Goal: Task Accomplishment & Management: Complete application form

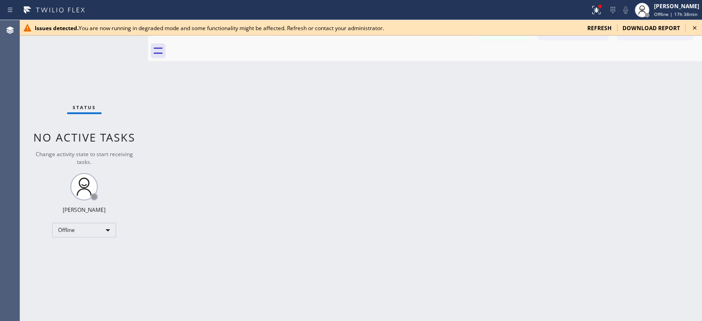
click at [698, 27] on icon at bounding box center [694, 27] width 11 height 11
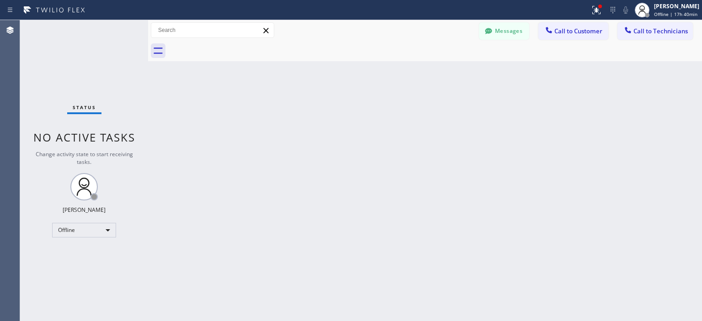
click at [84, 238] on div "Status No active tasks Change activity state to start receiving tasks. [PERSON_…" at bounding box center [84, 170] width 128 height 301
click at [85, 229] on div "Offline" at bounding box center [84, 230] width 64 height 15
drag, startPoint x: 84, startPoint y: 252, endPoint x: 100, endPoint y: 185, distance: 69.0
click at [84, 252] on li "Available" at bounding box center [84, 253] width 62 height 11
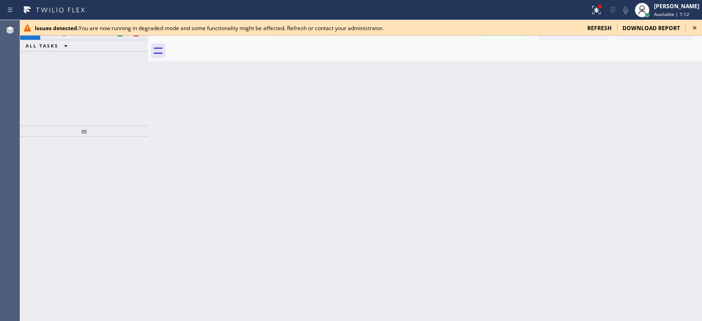
click at [694, 28] on icon at bounding box center [694, 28] width 4 height 4
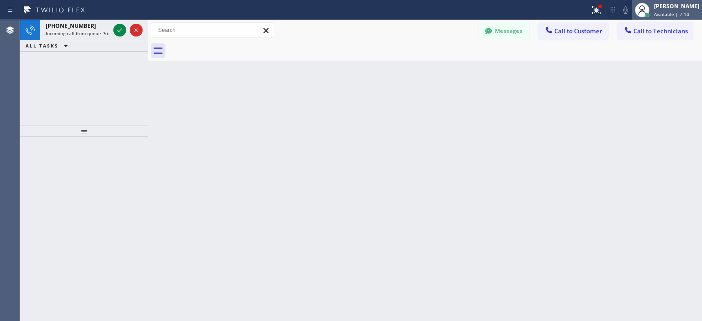
click at [661, 8] on div "[PERSON_NAME]" at bounding box center [676, 6] width 45 height 8
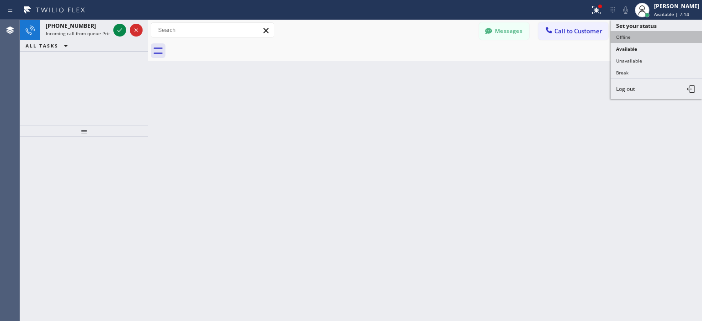
click at [639, 35] on button "Offline" at bounding box center [655, 37] width 91 height 12
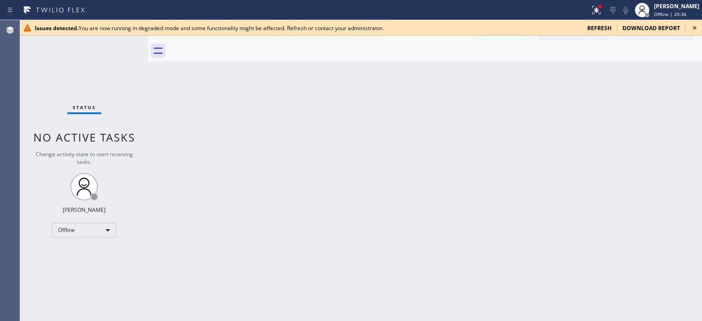
click at [683, 195] on div "Back to Dashboard Change Sender ID Customers Technicians NN Nancy Ngo 10/07 11:…" at bounding box center [425, 170] width 554 height 301
click at [97, 228] on div "Offline" at bounding box center [84, 230] width 64 height 15
drag, startPoint x: 89, startPoint y: 250, endPoint x: 223, endPoint y: 214, distance: 138.9
click at [90, 250] on li "Available" at bounding box center [84, 253] width 62 height 11
click at [604, 29] on span "refresh" at bounding box center [599, 28] width 24 height 8
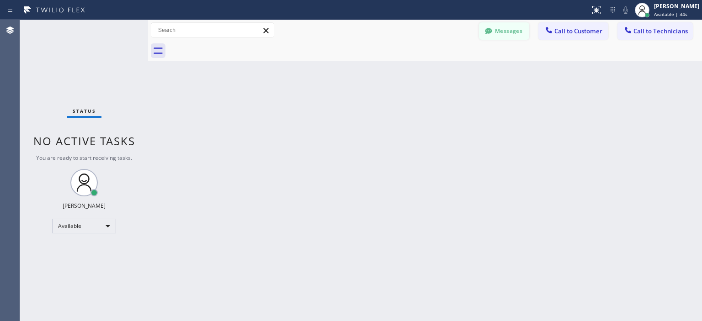
click at [490, 33] on icon at bounding box center [488, 31] width 7 height 6
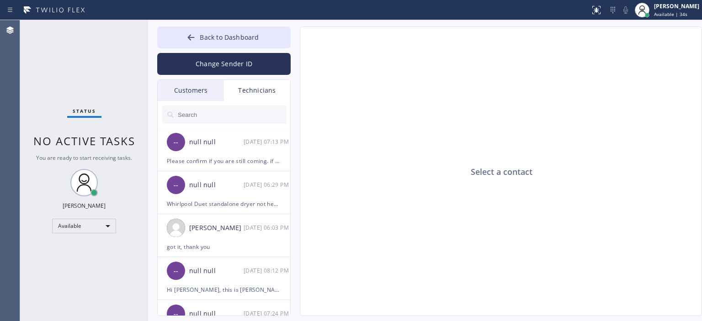
click at [189, 87] on div "Customers" at bounding box center [191, 90] width 66 height 21
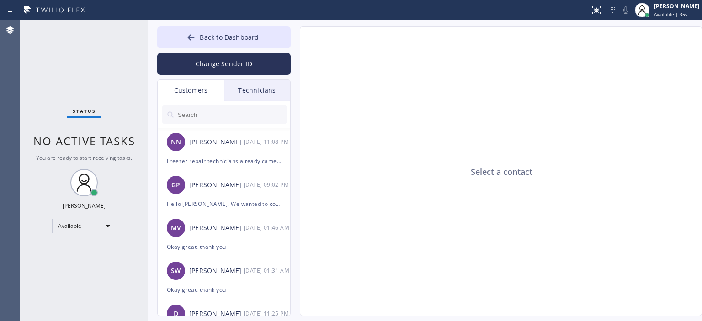
click at [211, 115] on input "text" at bounding box center [232, 115] width 110 height 18
click at [227, 152] on div "NN [PERSON_NAME] [DATE] 11:08 PM" at bounding box center [224, 141] width 133 height 27
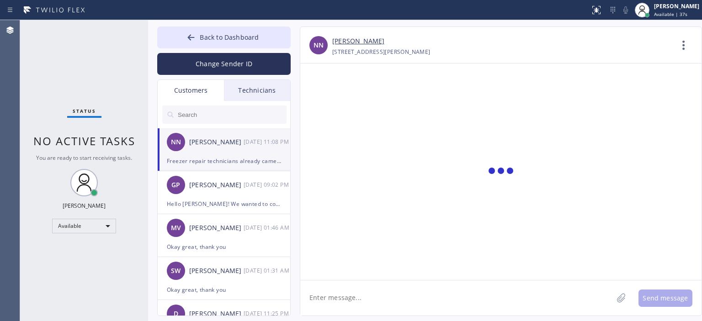
scroll to position [21, 0]
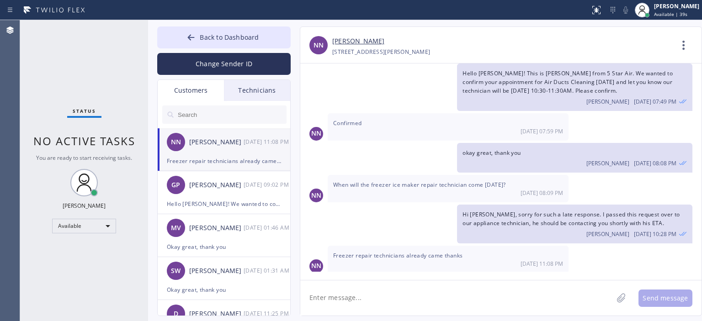
click at [223, 114] on input "text" at bounding box center [232, 115] width 110 height 18
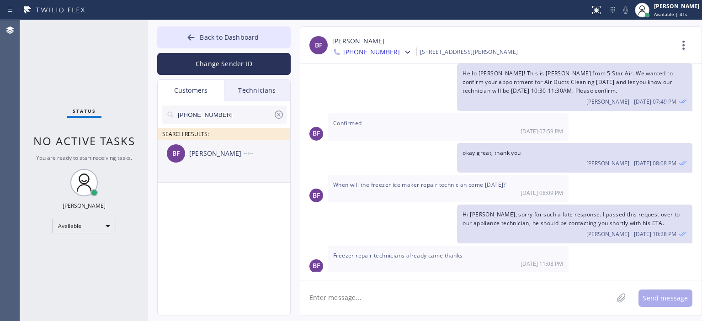
click at [243, 162] on div "BF [PERSON_NAME] --:--" at bounding box center [224, 153] width 133 height 27
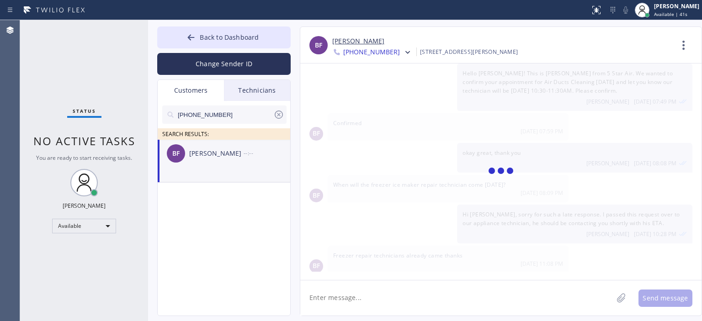
scroll to position [0, 0]
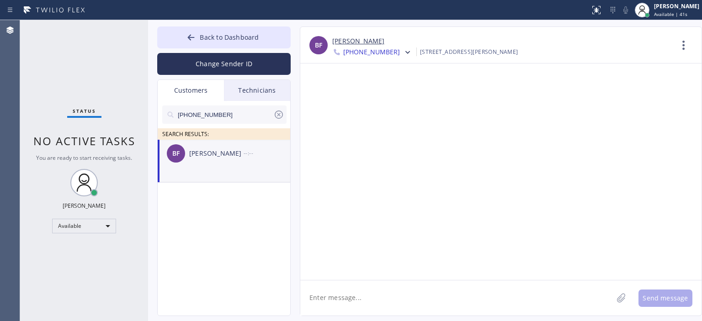
click at [401, 304] on textarea at bounding box center [456, 297] width 312 height 35
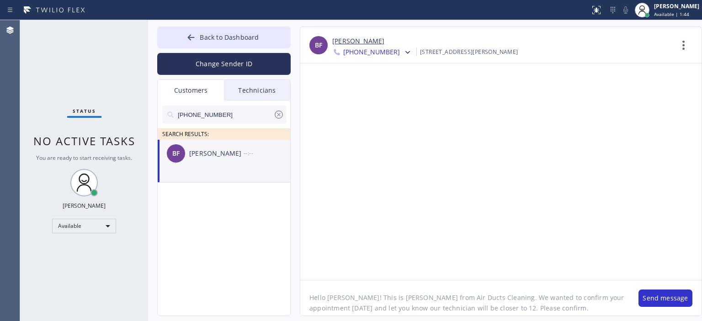
click at [452, 302] on textarea "Hello [PERSON_NAME]! This is [PERSON_NAME] from Air Ducts Cleaning. We wanted t…" at bounding box center [464, 297] width 329 height 35
type textarea "Hello [PERSON_NAME]! This is [PERSON_NAME] from Air Ducts Cleaning. We wanted t…"
click at [535, 307] on textarea "Hello [PERSON_NAME]! This is [PERSON_NAME] from Air Ducts Cleaning. We wanted t…" at bounding box center [464, 297] width 329 height 35
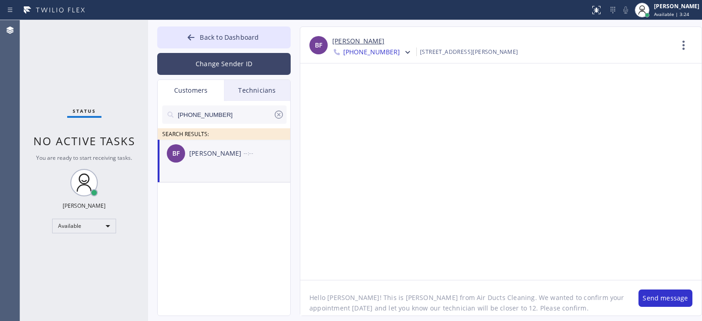
click at [249, 64] on button "Change Sender ID" at bounding box center [223, 64] width 133 height 22
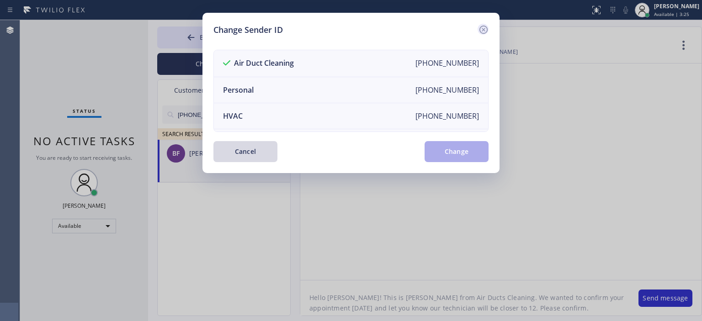
click at [479, 28] on icon at bounding box center [483, 29] width 11 height 11
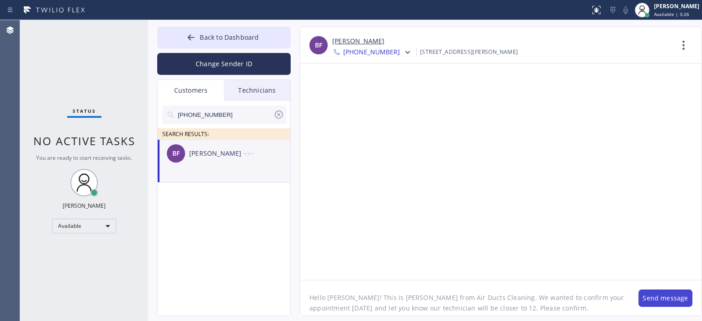
click at [655, 297] on button "Send message" at bounding box center [665, 298] width 54 height 17
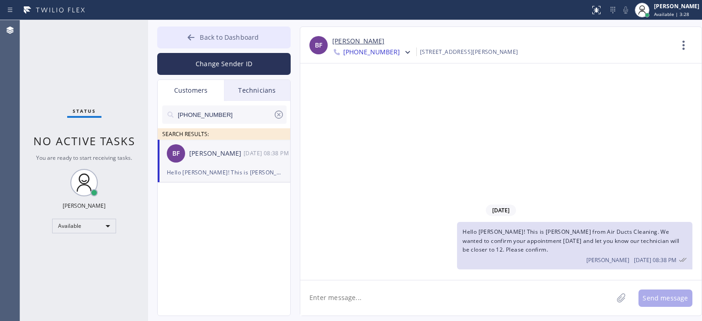
click at [191, 37] on icon at bounding box center [191, 37] width 7 height 6
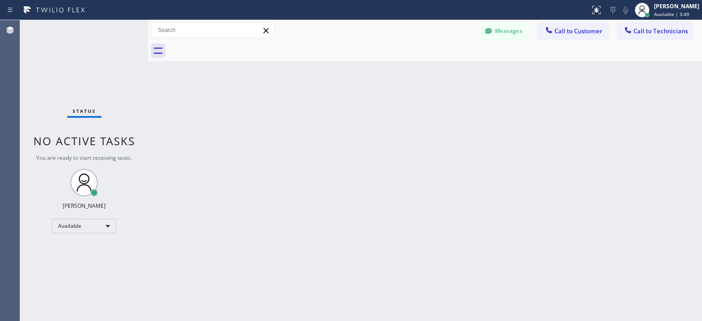
click at [676, 152] on div "Back to Dashboard Change Sender ID Customers Technicians [PHONE_NUMBER] SEARCH …" at bounding box center [425, 170] width 554 height 301
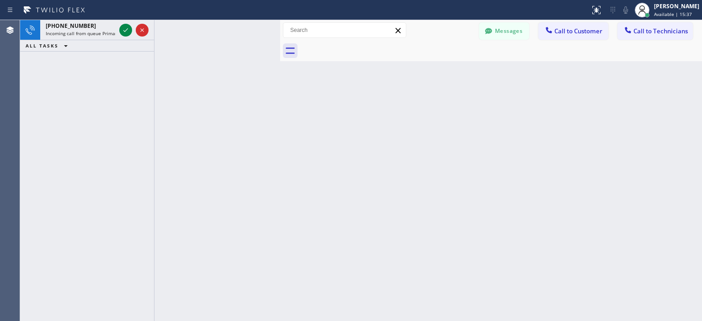
drag, startPoint x: 148, startPoint y: 42, endPoint x: 280, endPoint y: 44, distance: 132.0
click at [280, 44] on div at bounding box center [280, 170] width 0 height 301
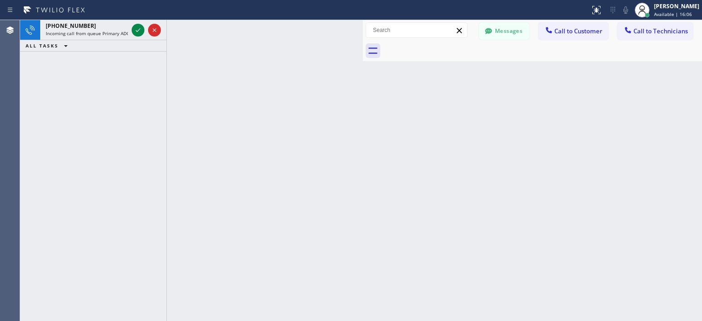
drag, startPoint x: 280, startPoint y: 37, endPoint x: 363, endPoint y: 40, distance: 82.7
click at [363, 40] on div at bounding box center [363, 170] width 0 height 301
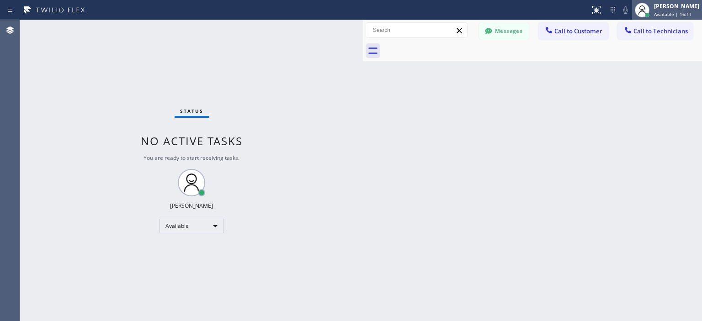
click at [662, 13] on span "Available | 16:11" at bounding box center [673, 14] width 38 height 6
click at [502, 30] on button "Messages" at bounding box center [504, 30] width 50 height 17
click at [502, 30] on button "Back to Dashboard" at bounding box center [438, 37] width 133 height 22
click at [496, 36] on button "Messages" at bounding box center [504, 30] width 50 height 17
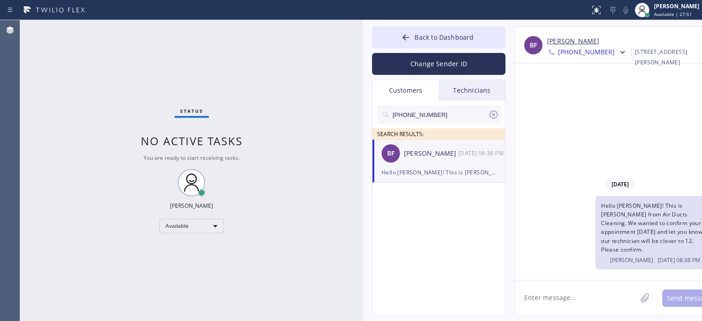
click at [491, 116] on icon at bounding box center [493, 114] width 11 height 11
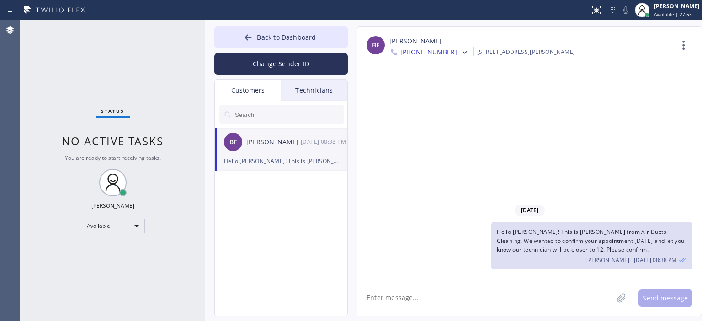
drag, startPoint x: 360, startPoint y: 58, endPoint x: 203, endPoint y: 57, distance: 157.6
click at [205, 57] on div at bounding box center [205, 170] width 0 height 301
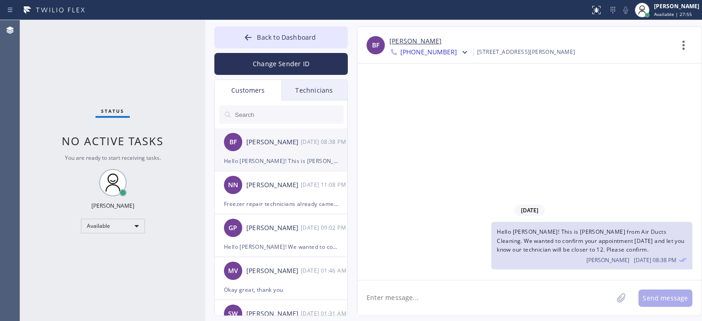
click at [301, 150] on div "BF [PERSON_NAME] [DATE] 08:38 PM" at bounding box center [281, 141] width 133 height 27
click at [413, 40] on link "[PERSON_NAME]" at bounding box center [415, 41] width 52 height 11
click at [285, 186] on div "[PERSON_NAME]" at bounding box center [273, 185] width 54 height 11
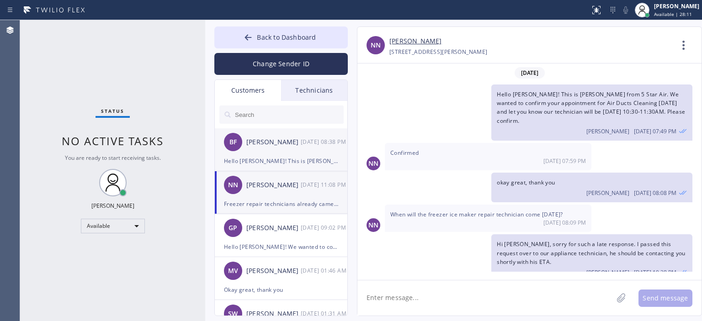
click at [293, 154] on div "BF [PERSON_NAME] [DATE] 08:38 PM" at bounding box center [281, 141] width 133 height 27
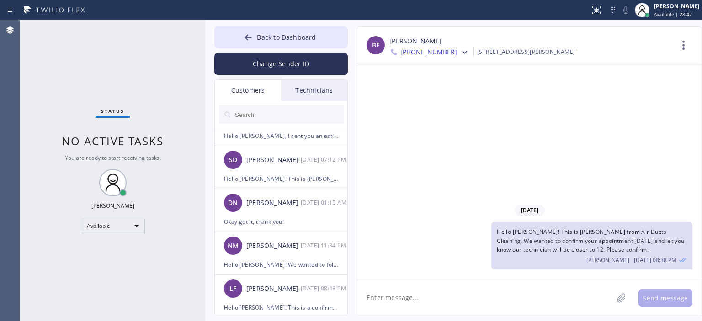
scroll to position [319, 0]
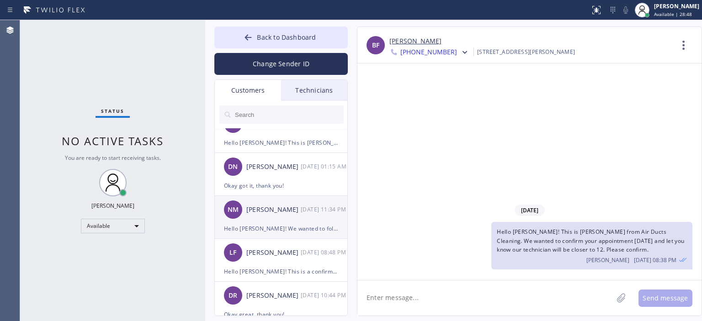
click at [291, 217] on div "NM [PERSON_NAME] [DATE] 11:34 PM" at bounding box center [281, 209] width 133 height 27
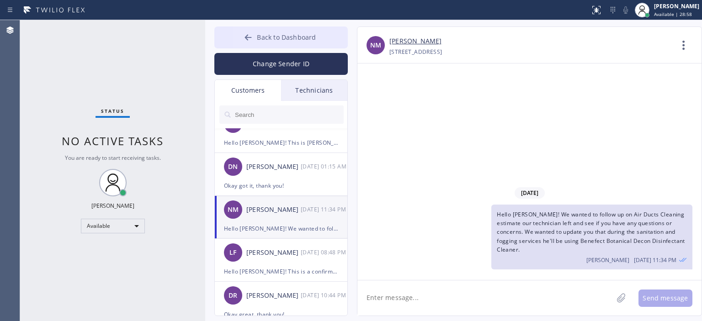
click at [232, 35] on button "Back to Dashboard" at bounding box center [280, 37] width 133 height 22
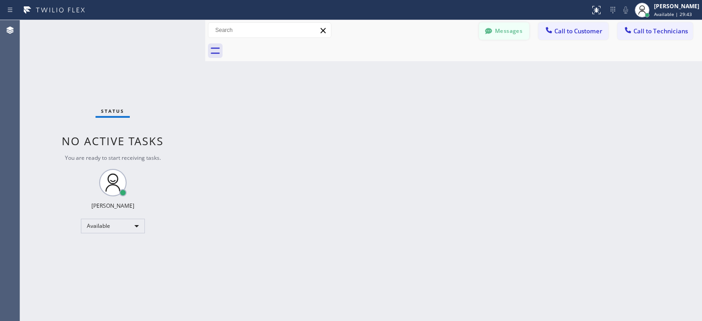
click at [502, 29] on button "Messages" at bounding box center [504, 30] width 50 height 17
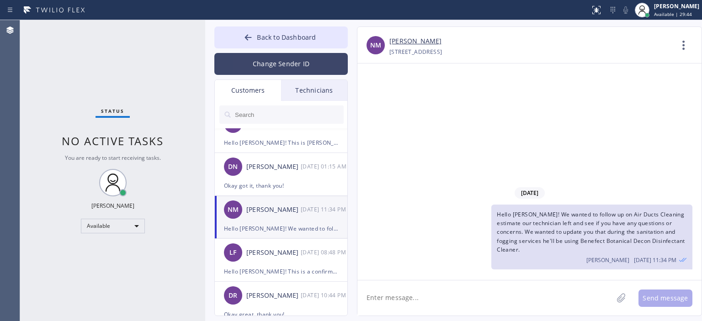
click at [286, 68] on button "Change Sender ID" at bounding box center [280, 64] width 133 height 22
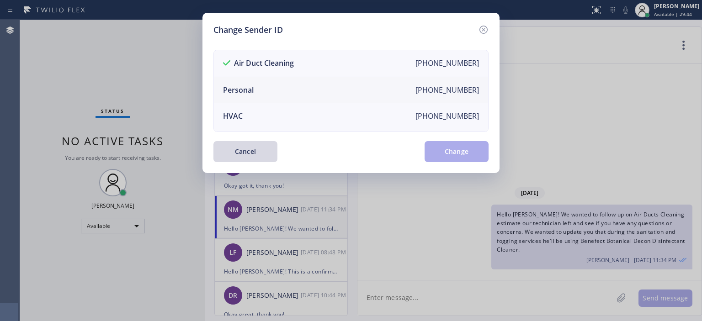
click at [270, 86] on li "Personal [PHONE_NUMBER]" at bounding box center [351, 90] width 274 height 26
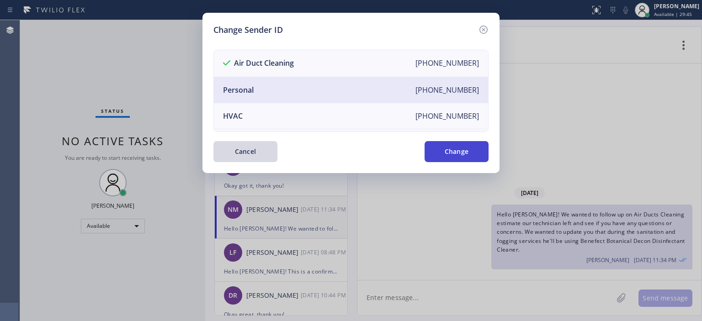
click at [453, 144] on button "Change" at bounding box center [456, 151] width 64 height 21
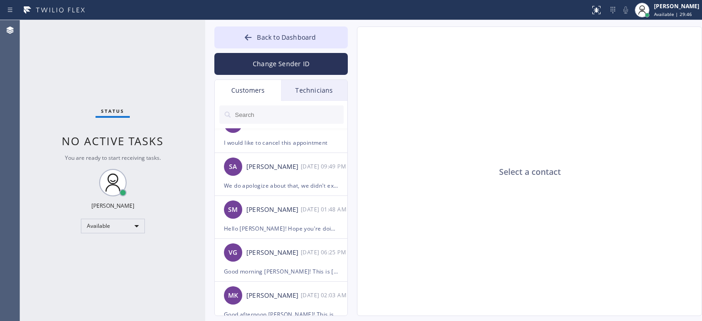
click at [298, 91] on div "Technicians" at bounding box center [314, 90] width 66 height 21
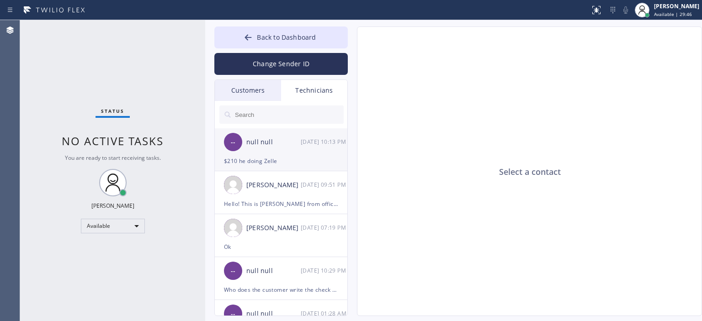
click at [301, 151] on div "-- null null [DATE] 10:13 PM" at bounding box center [281, 141] width 133 height 27
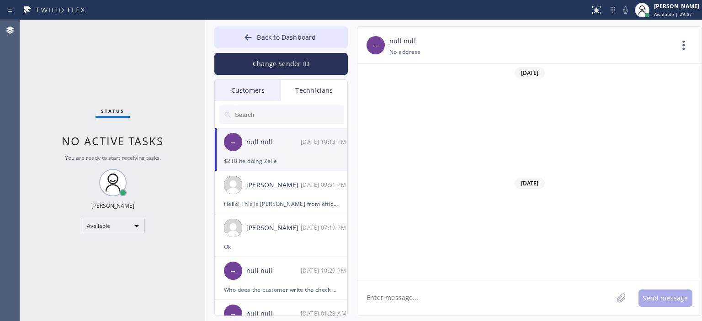
scroll to position [5852, 0]
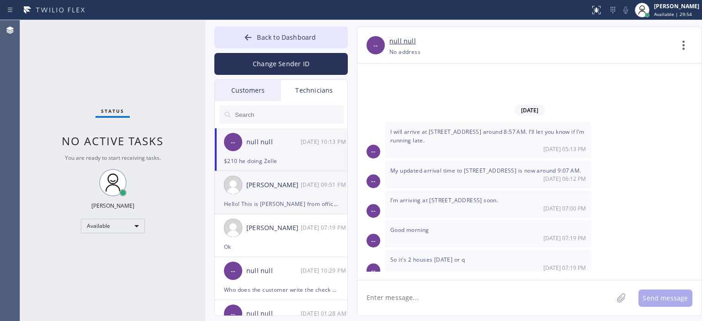
click at [299, 193] on div "[PERSON_NAME] [DATE] 09:51 PM" at bounding box center [281, 184] width 133 height 27
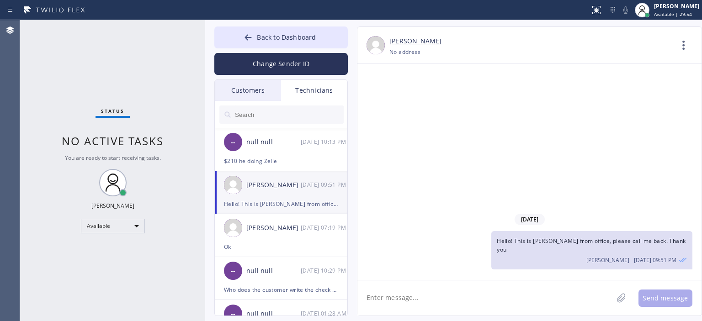
scroll to position [0, 0]
click at [281, 228] on div "[PERSON_NAME]" at bounding box center [273, 228] width 54 height 11
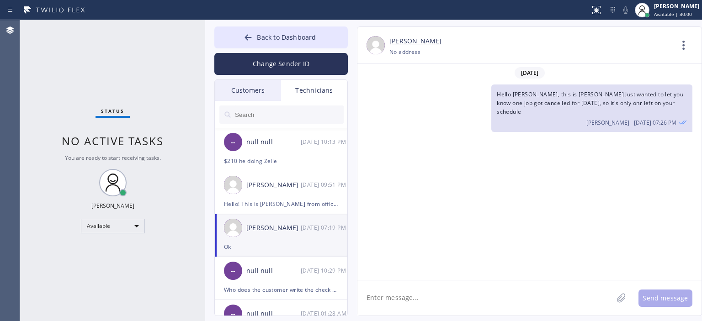
scroll to position [57887, 0]
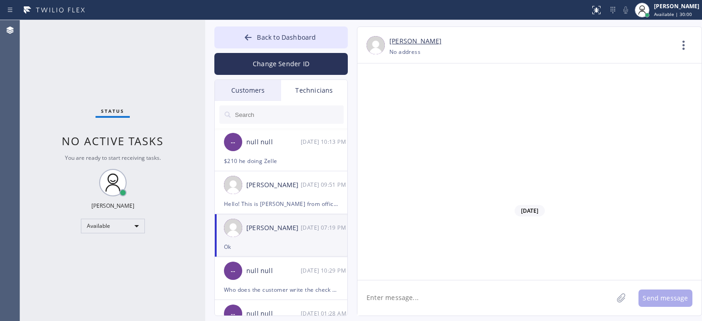
click at [450, 296] on textarea at bounding box center [484, 297] width 255 height 35
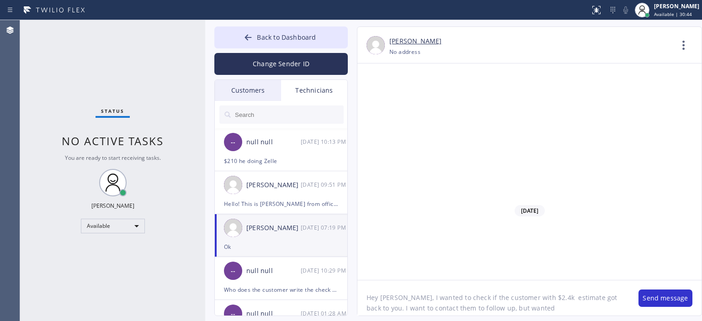
click at [626, 300] on textarea "Hey [PERSON_NAME], I wanted to check if the customer with $2.4k estimate got ba…" at bounding box center [493, 297] width 272 height 35
click at [513, 312] on textarea "Hey [PERSON_NAME], I wanted to check if the customer with $2.4k estimate got ba…" at bounding box center [493, 297] width 272 height 35
type textarea "Hey [PERSON_NAME], I wanted to check if the customer with $2.4k estimate got ba…"
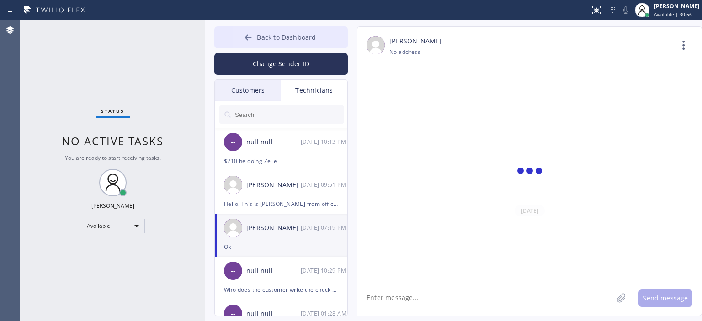
click at [258, 40] on span "Back to Dashboard" at bounding box center [286, 37] width 59 height 9
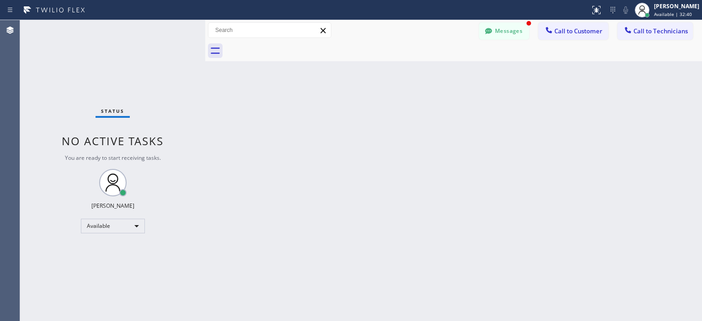
scroll to position [57986, 0]
click at [700, 156] on div "Back to Dashboard Change Sender ID Customers Technicians AA [PERSON_NAME] [DATE…" at bounding box center [453, 170] width 496 height 301
click at [507, 29] on button "Messages" at bounding box center [504, 30] width 50 height 17
drag, startPoint x: 507, startPoint y: 29, endPoint x: 492, endPoint y: 39, distance: 18.4
click at [507, 29] on div "[PERSON_NAME] [PHONE_NUMBER] Choose phone number [PHONE_NUMBER] No address Cont…" at bounding box center [529, 45] width 344 height 37
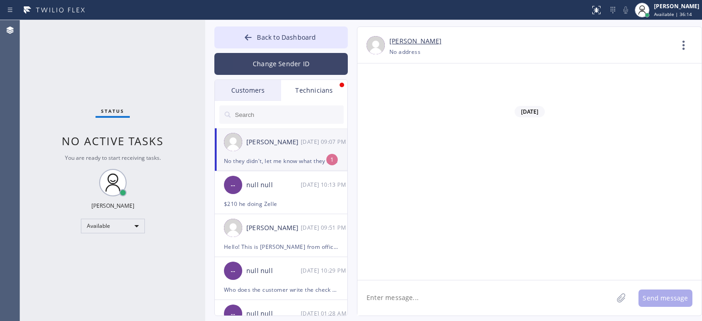
click at [272, 67] on button "Change Sender ID" at bounding box center [280, 64] width 133 height 22
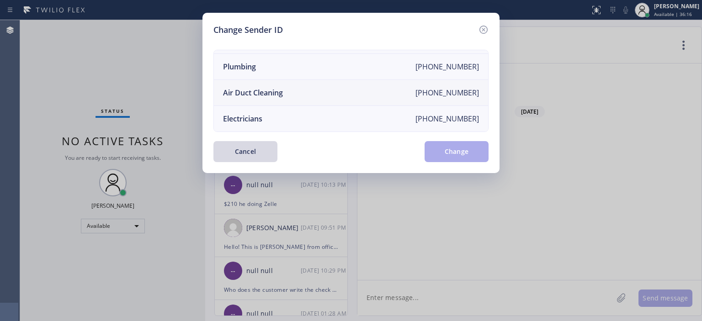
scroll to position [106, 0]
click at [301, 83] on li "Air Duct Cleaning [PHONE_NUMBER]" at bounding box center [351, 93] width 274 height 26
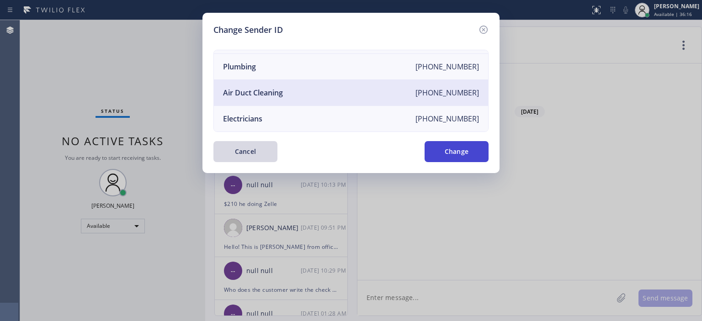
click at [475, 148] on button "Change" at bounding box center [456, 151] width 64 height 21
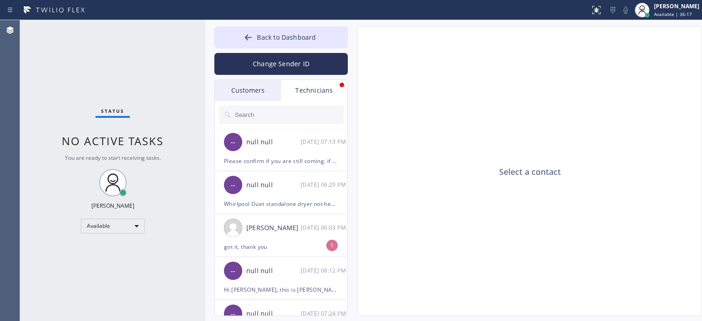
click at [274, 91] on div "Customers" at bounding box center [248, 90] width 66 height 21
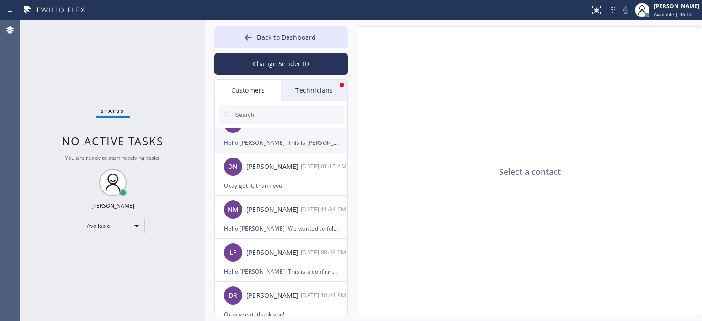
scroll to position [0, 0]
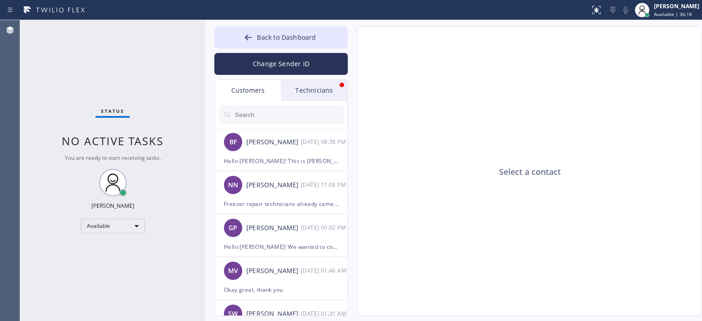
click at [298, 144] on div "[PERSON_NAME]" at bounding box center [273, 142] width 54 height 11
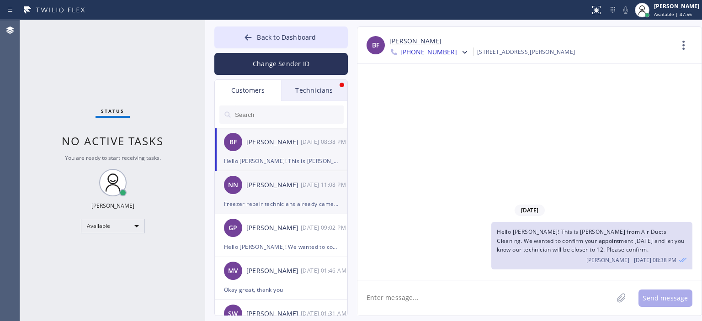
click at [299, 208] on div "Freezer repair technicians already came thanks" at bounding box center [281, 204] width 114 height 11
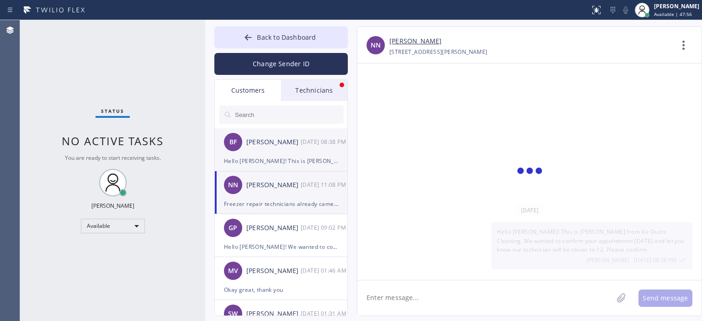
scroll to position [30, 0]
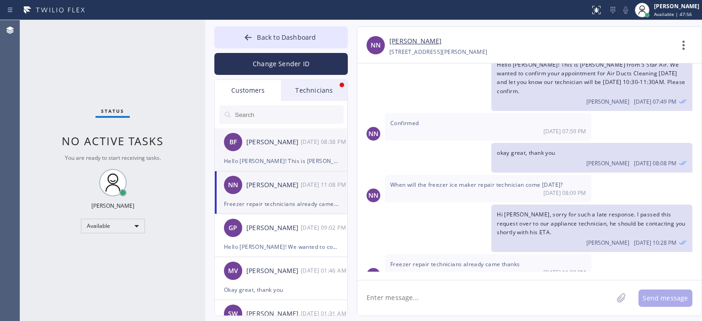
click at [312, 149] on div "BF [PERSON_NAME] [DATE] 08:38 PM" at bounding box center [281, 141] width 133 height 27
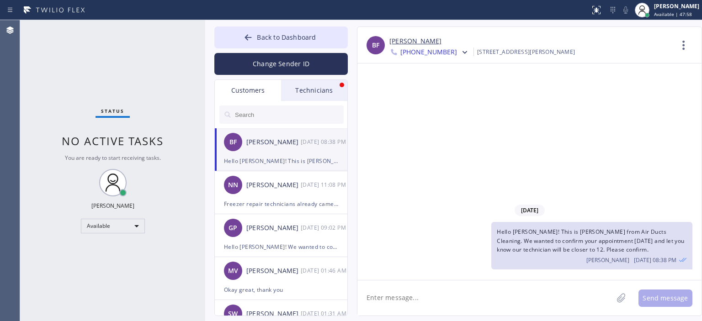
scroll to position [93, 0]
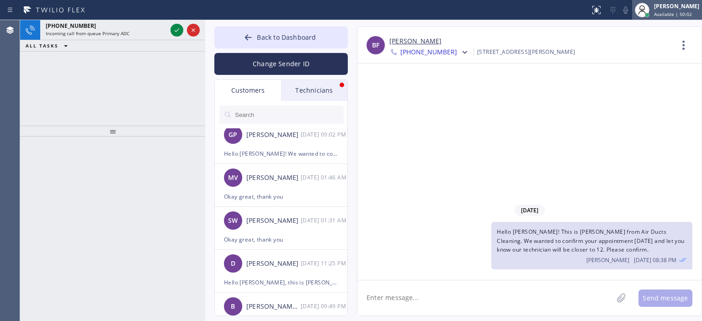
click at [669, 13] on span "Available | 50:02" at bounding box center [673, 14] width 38 height 6
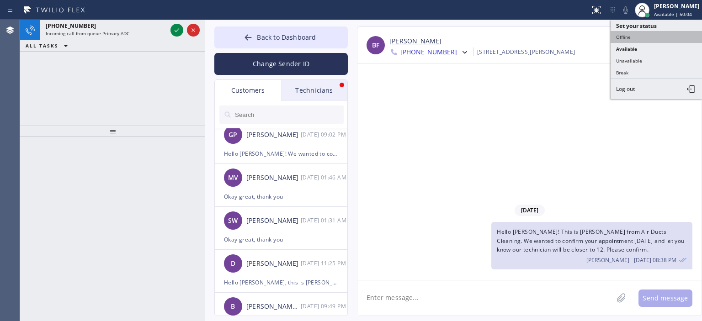
click at [638, 37] on button "Offline" at bounding box center [655, 37] width 91 height 12
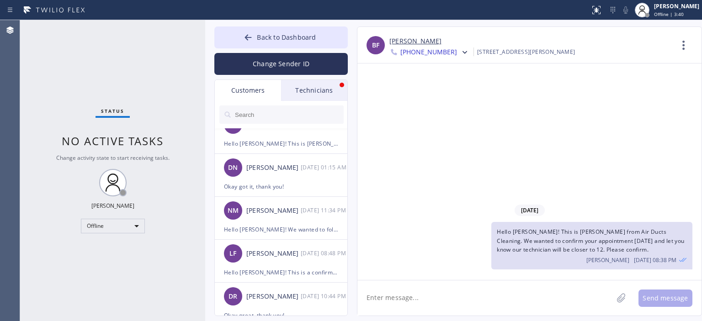
scroll to position [322, 0]
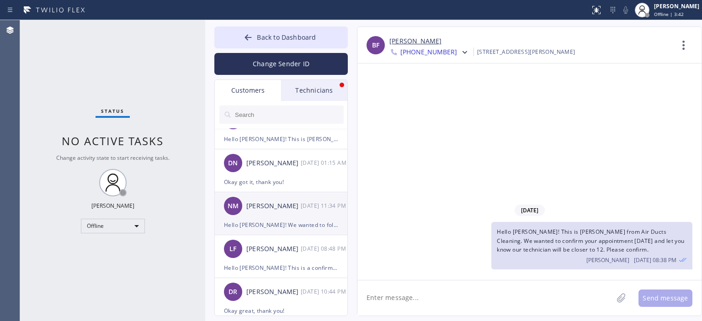
click at [302, 212] on div "NM [PERSON_NAME] [DATE] 11:34 PM" at bounding box center [281, 205] width 133 height 27
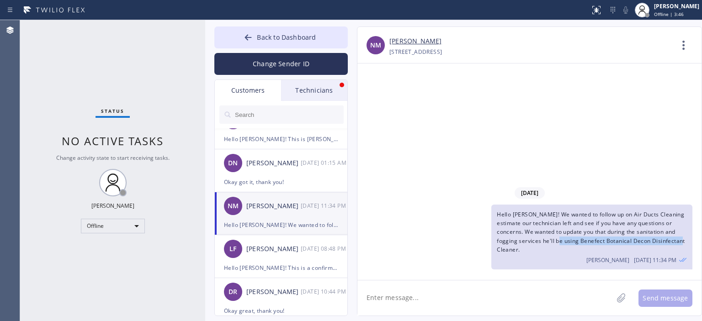
drag, startPoint x: 536, startPoint y: 250, endPoint x: 661, endPoint y: 251, distance: 125.6
click at [661, 251] on span "Hello [PERSON_NAME]! We wanted to follow up on Air Ducts Cleaning estimate our …" at bounding box center [590, 232] width 188 height 43
copy span "enefect Botanical Decon Disinfectant Cleaner"
click at [121, 230] on div "Offline" at bounding box center [113, 226] width 64 height 15
click at [110, 255] on li "Available" at bounding box center [112, 249] width 62 height 11
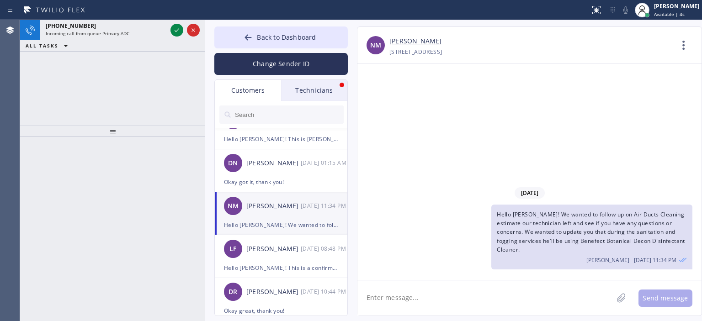
click at [28, 85] on div "[PHONE_NUMBER] Incoming call from queue Primary ADC ALL TASKS ALL TASKS ACTIVE …" at bounding box center [112, 73] width 185 height 106
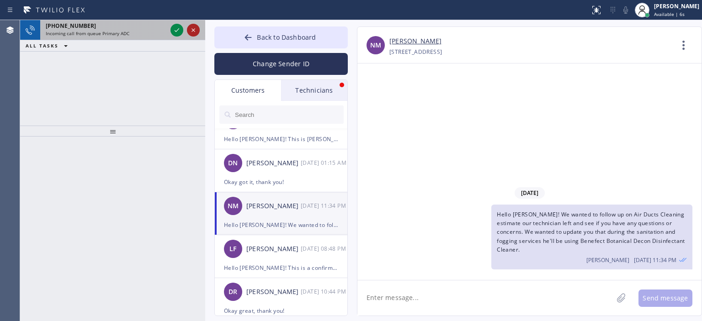
click at [195, 29] on icon at bounding box center [193, 30] width 11 height 11
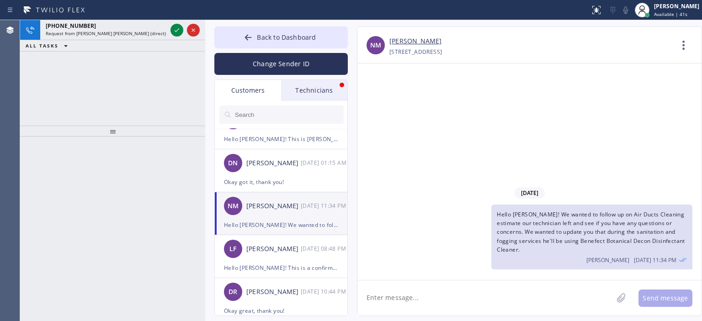
click at [29, 80] on div "[PHONE_NUMBER] Request from [PERSON_NAME] [PERSON_NAME] (direct) ALL TASKS ALL …" at bounding box center [112, 73] width 185 height 106
click at [26, 69] on div "[PHONE_NUMBER] Incoming call from queue Primary ADC ALL TASKS ALL TASKS ACTIVE …" at bounding box center [112, 73] width 185 height 106
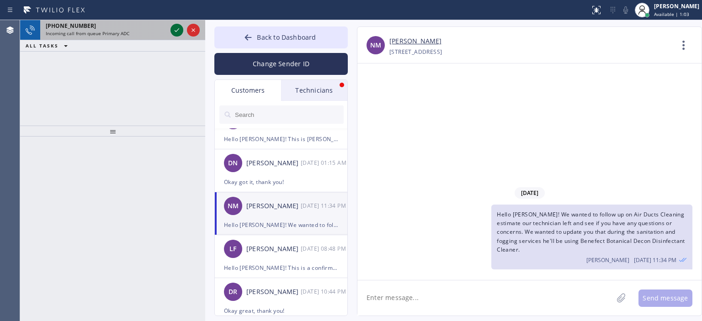
click at [175, 33] on icon at bounding box center [176, 30] width 11 height 11
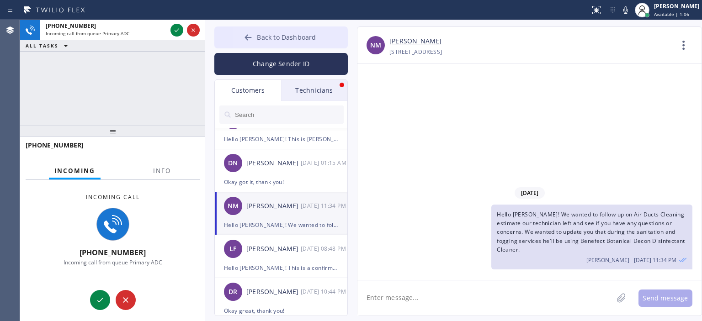
click at [227, 36] on button "Back to Dashboard" at bounding box center [280, 37] width 133 height 22
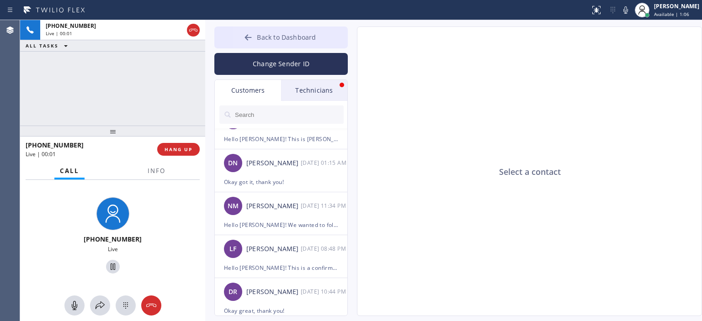
type input "[PHONE_NUMBER]"
click at [227, 36] on button "Back to Dashboard" at bounding box center [280, 37] width 133 height 22
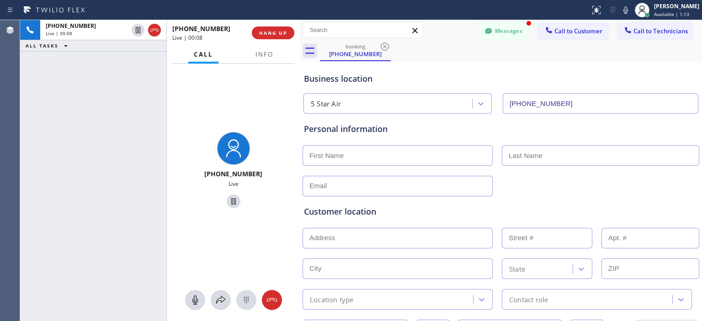
drag, startPoint x: 204, startPoint y: 53, endPoint x: 298, endPoint y: 61, distance: 94.9
click at [300, 61] on div at bounding box center [300, 170] width 0 height 301
click at [33, 171] on div "[PHONE_NUMBER] Live | 00:23 ALL TASKS ALL TASKS ACTIVE TASKS TASKS IN WRAP UP" at bounding box center [93, 170] width 146 height 301
click at [383, 153] on input "text" at bounding box center [397, 155] width 190 height 21
type input "[PERSON_NAME]"
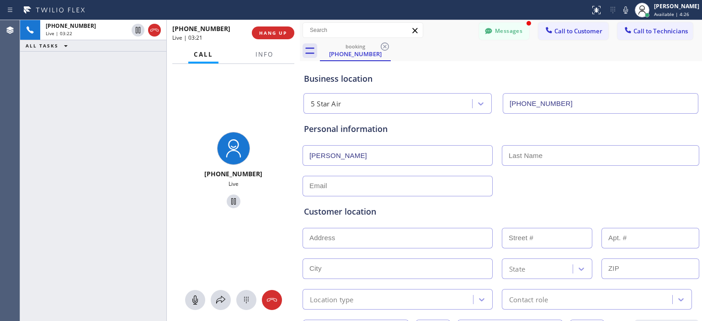
click at [514, 153] on input "text" at bounding box center [600, 155] width 197 height 21
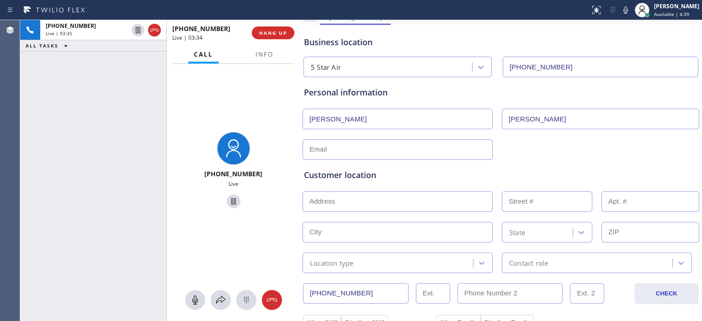
scroll to position [39, 0]
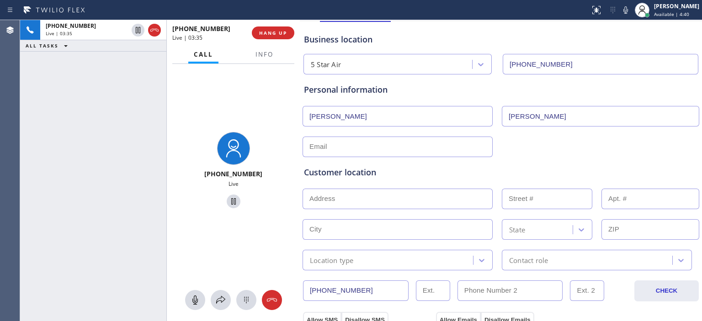
type input "[PERSON_NAME]"
click at [400, 199] on input "text" at bounding box center [397, 199] width 190 height 21
click at [370, 202] on input "text" at bounding box center [397, 199] width 190 height 21
paste input "[STREET_ADDRESS]"
click at [426, 226] on input "text" at bounding box center [397, 229] width 190 height 21
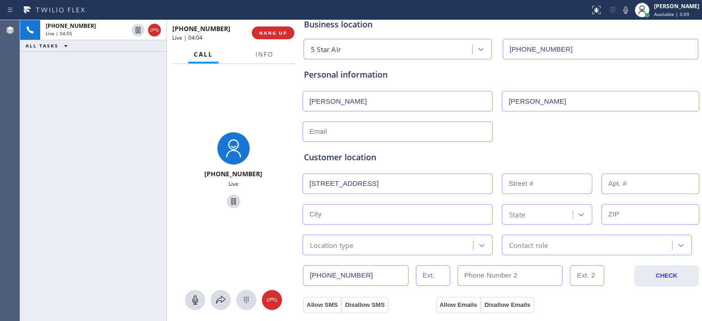
scroll to position [55, 0]
click at [419, 181] on input "[STREET_ADDRESS]" at bounding box center [397, 183] width 190 height 21
drag, startPoint x: 474, startPoint y: 182, endPoint x: 372, endPoint y: 183, distance: 101.9
click at [372, 183] on input "[STREET_ADDRESS]" at bounding box center [397, 183] width 190 height 21
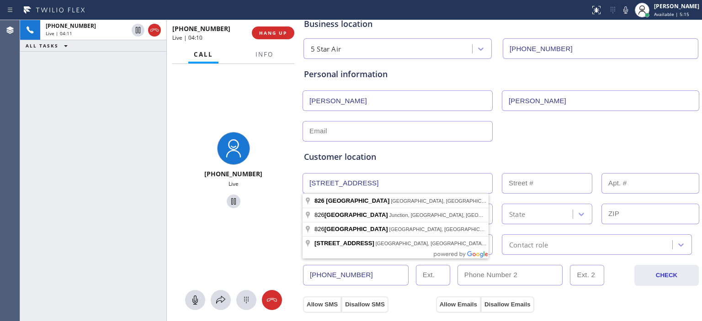
type input "[STREET_ADDRESS]"
click at [360, 133] on input "text" at bounding box center [397, 131] width 190 height 21
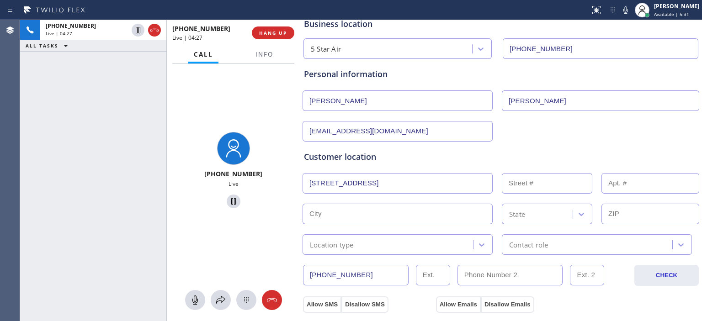
type input "[EMAIL_ADDRESS][DOMAIN_NAME]"
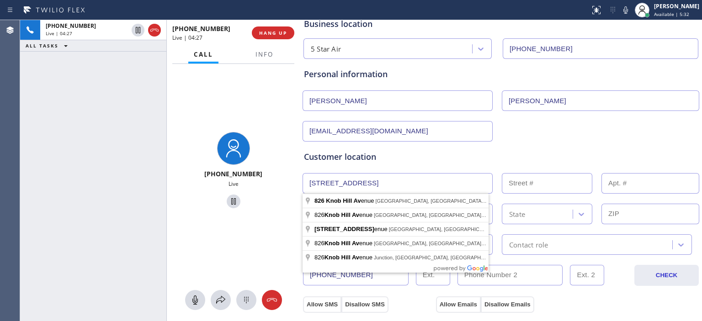
click at [389, 179] on input "[STREET_ADDRESS]" at bounding box center [397, 183] width 190 height 21
type input "[STREET_ADDRESS]"
type input "826"
type input "[GEOGRAPHIC_DATA]"
type input "90277"
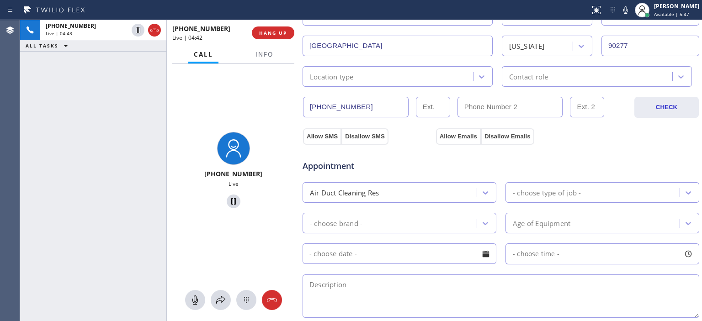
scroll to position [223, 0]
click at [683, 190] on icon at bounding box center [687, 192] width 9 height 9
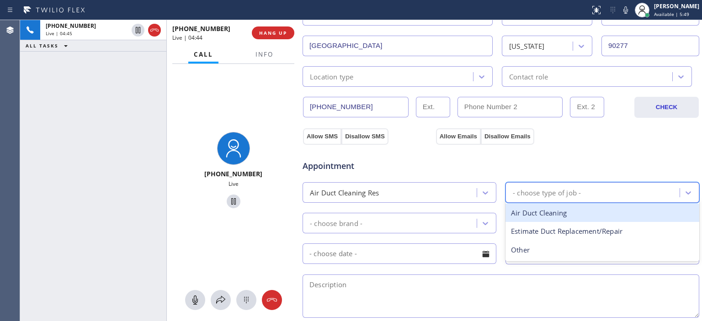
click at [584, 210] on div "Air Duct Cleaning" at bounding box center [602, 213] width 194 height 19
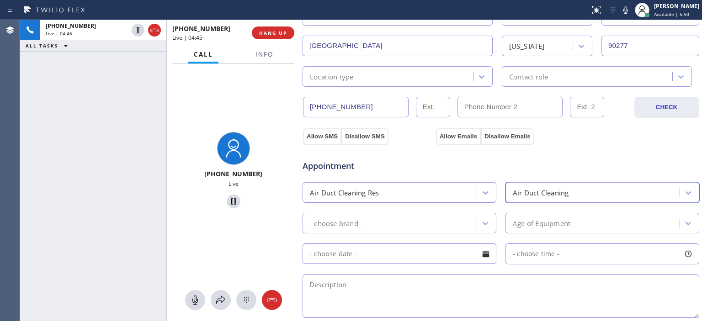
click at [464, 223] on div "- choose brand -" at bounding box center [390, 223] width 171 height 16
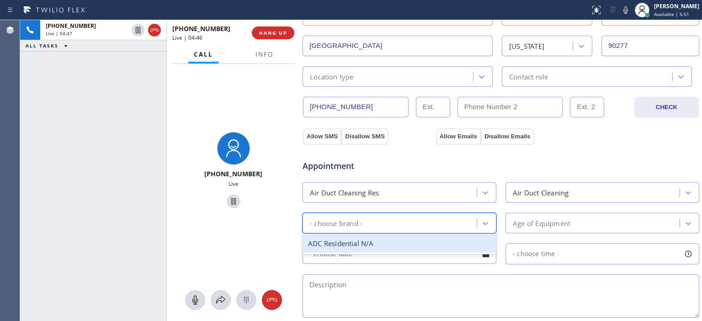
click at [398, 239] on div "ADC Residential N/A" at bounding box center [399, 243] width 194 height 19
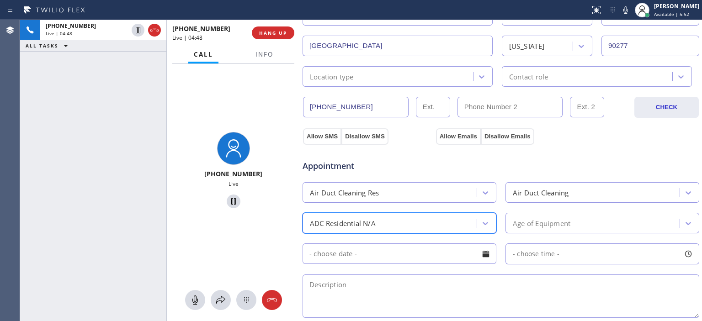
click at [470, 255] on input "text" at bounding box center [399, 253] width 194 height 21
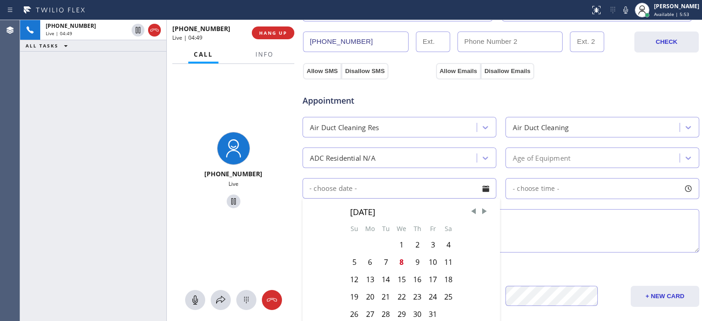
scroll to position [305, 0]
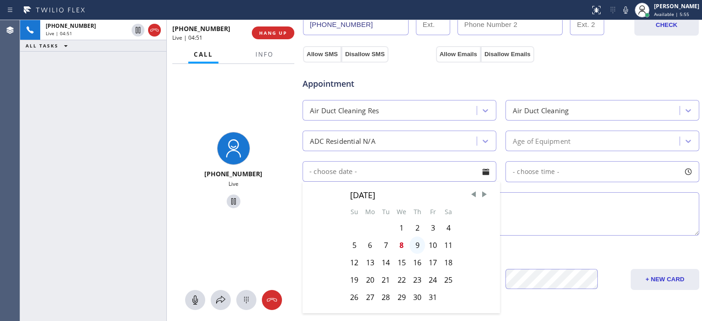
click at [419, 244] on div "9" at bounding box center [417, 245] width 16 height 17
type input "[DATE]"
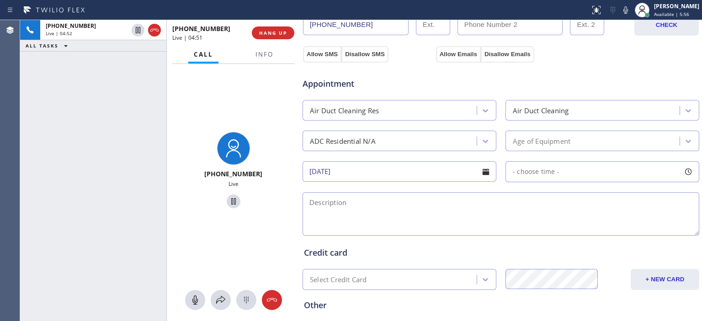
click at [407, 210] on textarea at bounding box center [500, 213] width 396 height 43
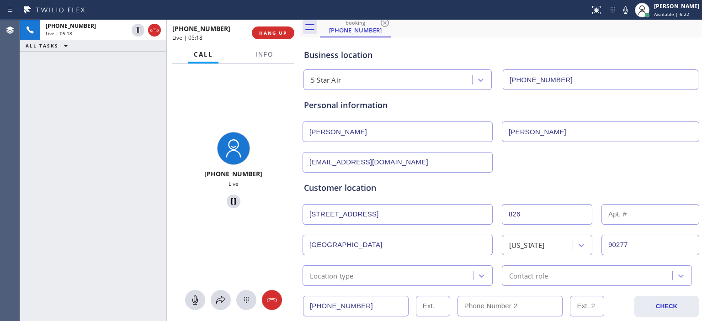
scroll to position [0, 0]
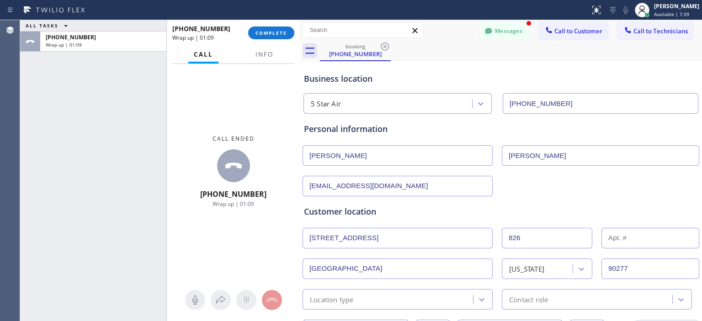
click at [32, 114] on div "ALL TASKS ALL TASKS ACTIVE TASKS TASKS IN WRAP UP [PHONE_NUMBER] Wrap up | 01:09" at bounding box center [93, 170] width 146 height 301
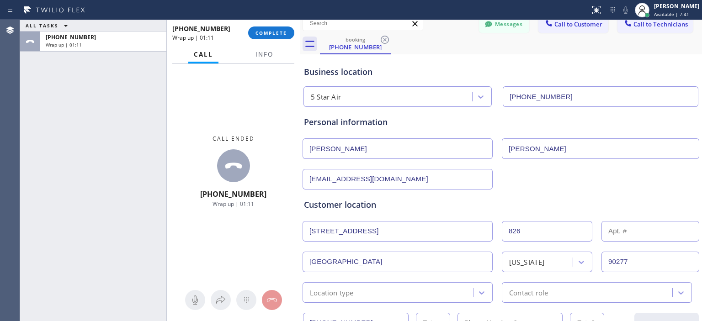
scroll to position [7, 0]
click at [343, 147] on input "[PERSON_NAME]" at bounding box center [397, 148] width 190 height 21
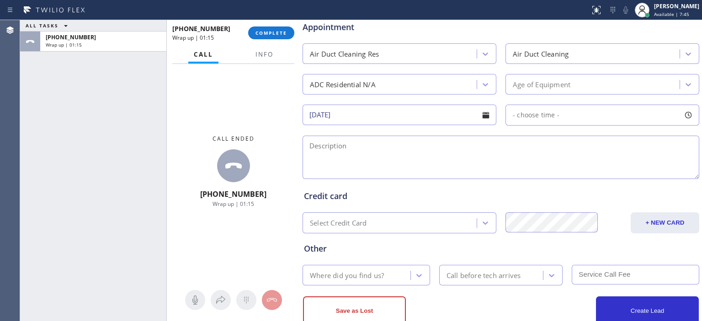
scroll to position [362, 0]
type input "[PERSON_NAME]"
click at [348, 151] on textarea at bounding box center [500, 157] width 396 height 43
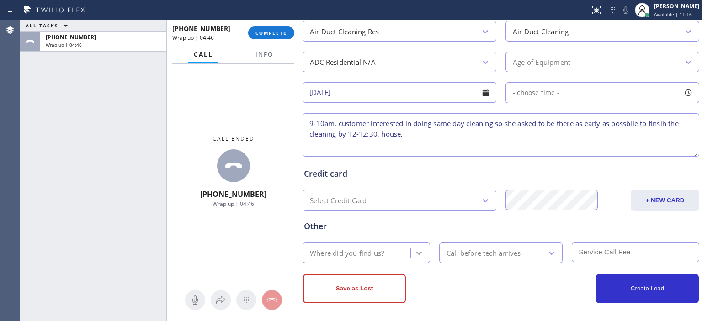
scroll to position [385, 0]
type textarea "9-10am, customer interested in doing same day cleaning so she asked to be there…"
click at [414, 252] on icon at bounding box center [418, 252] width 9 height 9
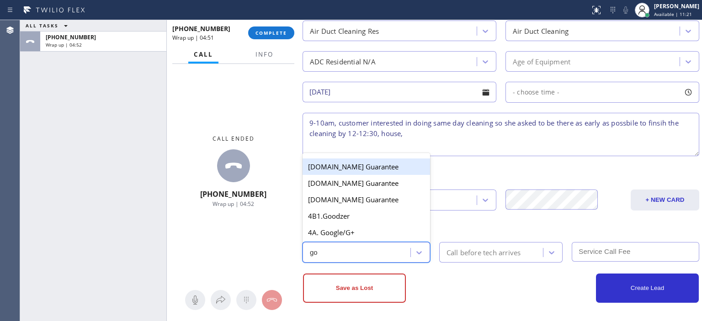
scroll to position [0, 0]
type input "goo"
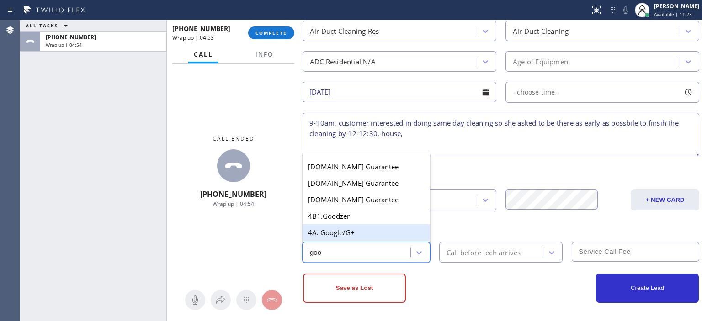
click at [354, 228] on div "4A. Google/G+" at bounding box center [365, 232] width 127 height 16
click at [354, 228] on div "Other" at bounding box center [501, 226] width 394 height 12
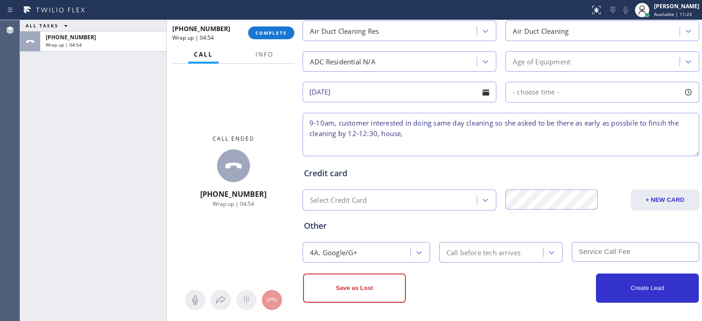
click at [506, 251] on div "Call before tech arrives" at bounding box center [483, 252] width 74 height 11
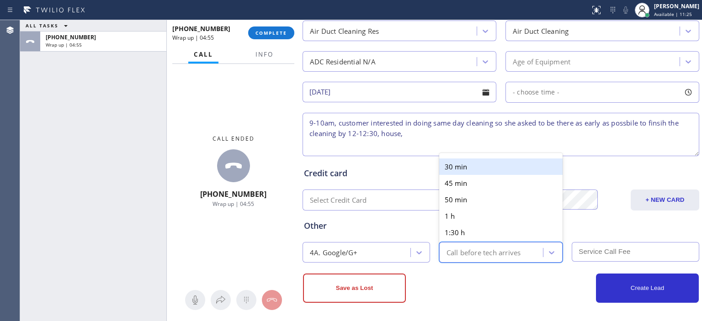
click at [477, 166] on div "30 min" at bounding box center [501, 166] width 124 height 16
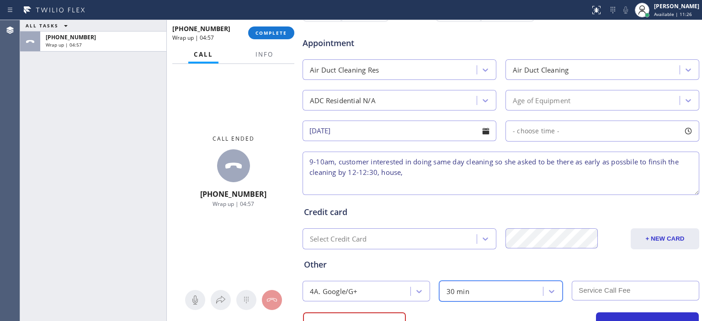
scroll to position [345, 0]
click at [425, 173] on textarea "9-10am, customer interested in doing same day cleaning so she asked to be there…" at bounding box center [500, 173] width 396 height 43
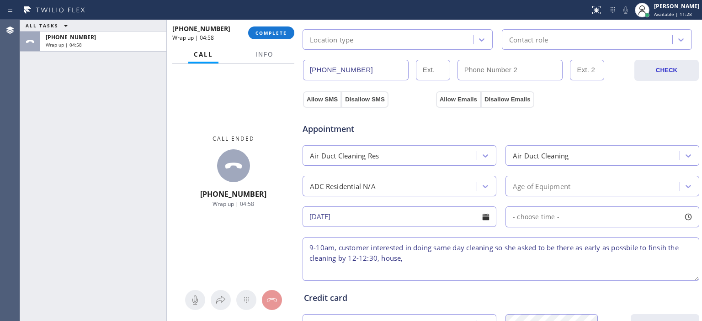
scroll to position [258, 0]
type textarea "9-10am, customer interested in doing same day cleaning so she asked to be there…"
click at [271, 53] on span "Info" at bounding box center [264, 54] width 18 height 8
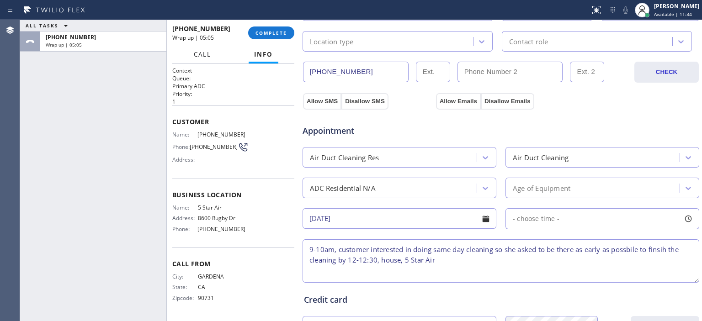
click at [203, 54] on span "Call" at bounding box center [202, 54] width 17 height 8
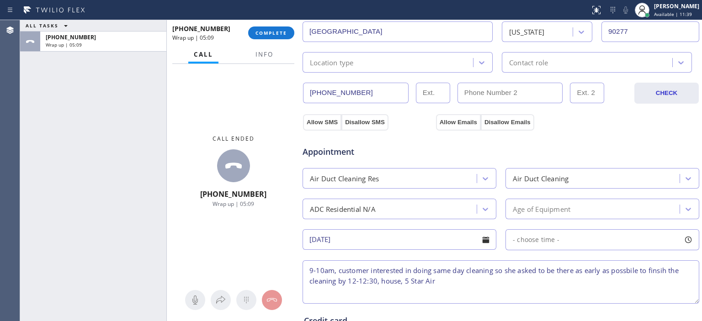
scroll to position [237, 0]
click at [651, 206] on div "Age of Equipment" at bounding box center [593, 209] width 171 height 16
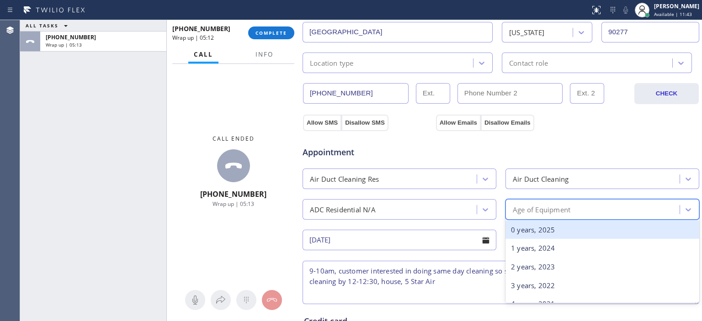
click at [548, 230] on div "0 years, 2025" at bounding box center [602, 230] width 194 height 19
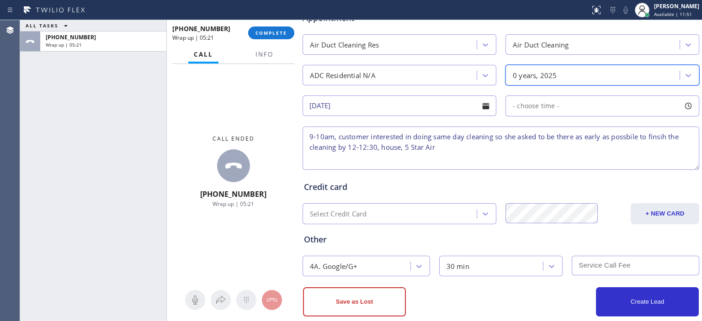
scroll to position [385, 0]
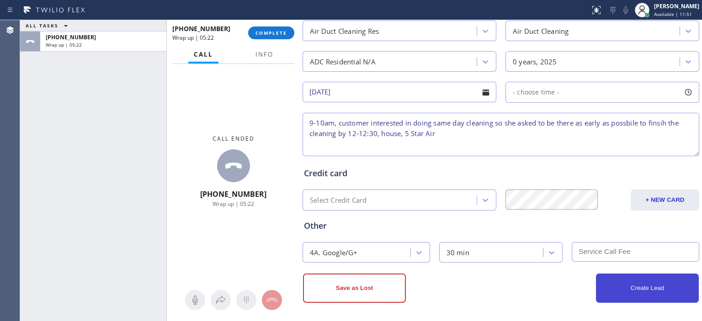
click at [638, 288] on button "Create Lead" at bounding box center [647, 288] width 103 height 29
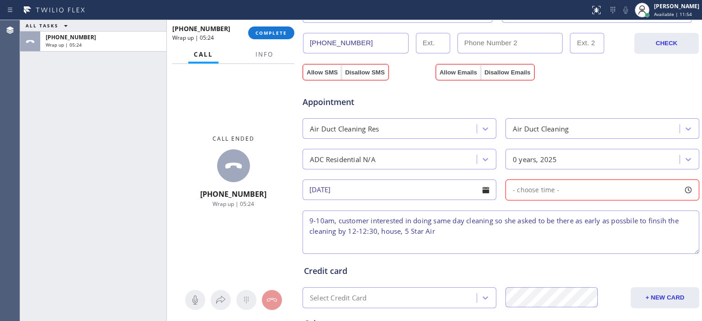
scroll to position [318, 0]
click at [580, 190] on div "- choose time -" at bounding box center [602, 189] width 194 height 21
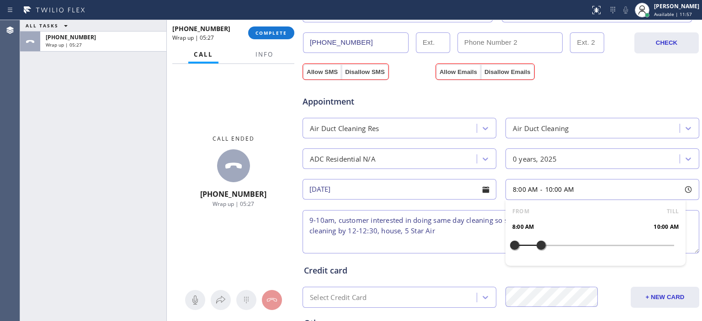
drag, startPoint x: 512, startPoint y: 243, endPoint x: 535, endPoint y: 243, distance: 22.4
click at [535, 243] on div at bounding box center [540, 245] width 11 height 19
drag, startPoint x: 508, startPoint y: 242, endPoint x: 521, endPoint y: 243, distance: 13.3
click at [522, 243] on div at bounding box center [527, 245] width 11 height 19
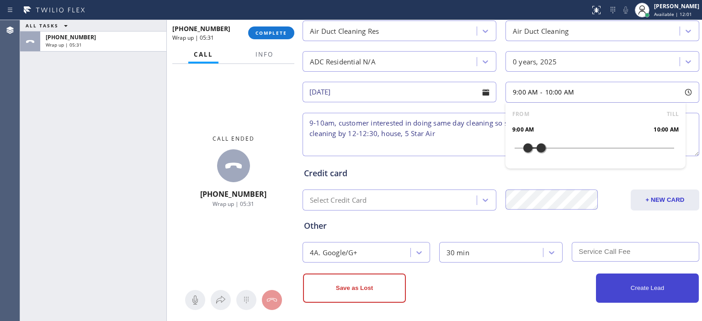
click at [626, 286] on button "Create Lead" at bounding box center [647, 288] width 103 height 29
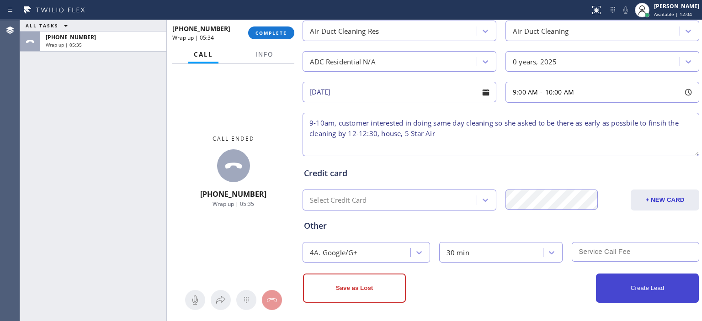
click at [639, 288] on button "Create Lead" at bounding box center [647, 288] width 103 height 29
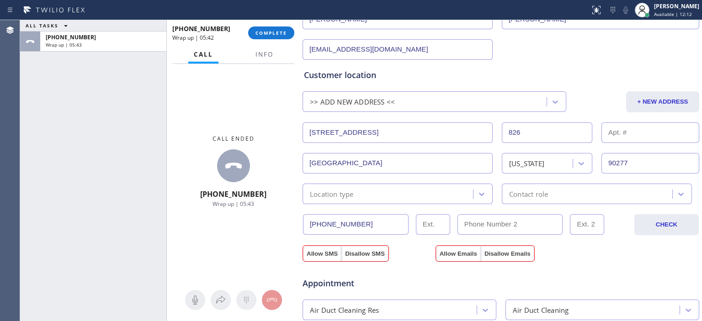
scroll to position [205, 0]
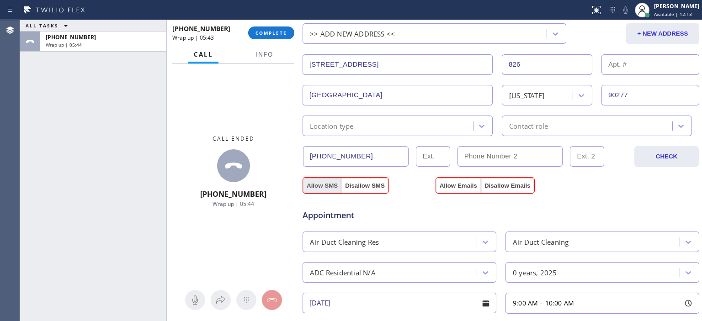
click at [324, 184] on button "Allow SMS" at bounding box center [322, 186] width 38 height 16
click at [322, 187] on button "Allow SMS" at bounding box center [322, 186] width 38 height 16
click at [455, 185] on button "Allow Emails" at bounding box center [458, 186] width 45 height 16
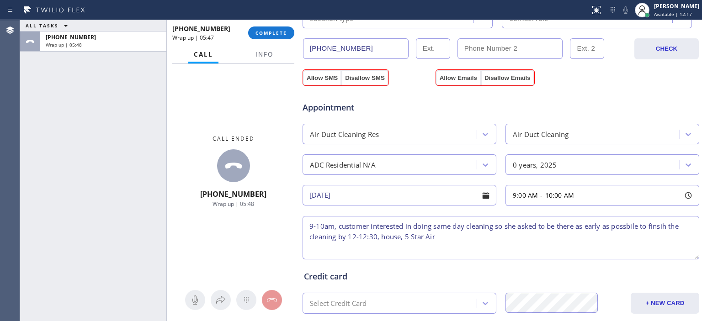
scroll to position [416, 0]
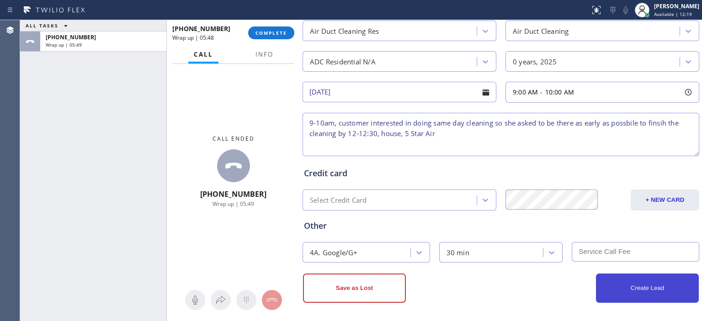
click at [638, 286] on button "Create Lead" at bounding box center [647, 288] width 103 height 29
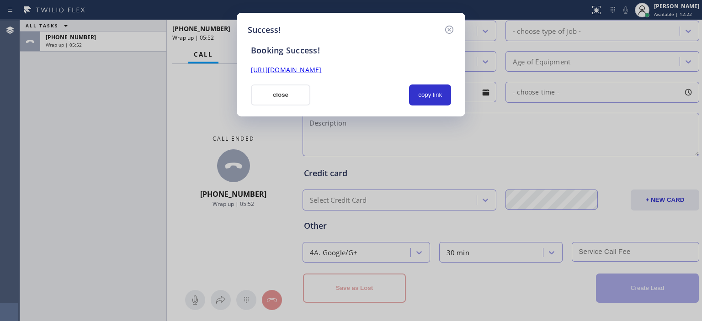
click at [321, 73] on link "[URL][DOMAIN_NAME]" at bounding box center [286, 69] width 70 height 9
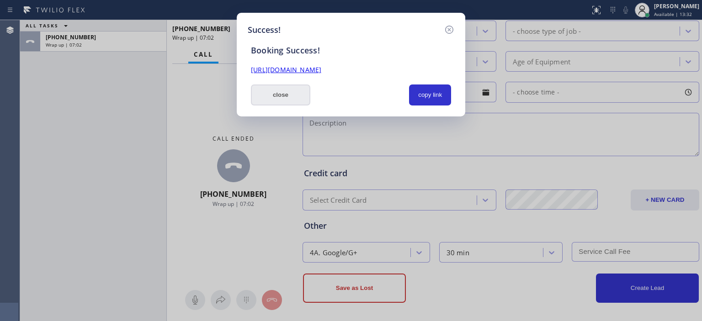
click at [292, 93] on button "close" at bounding box center [280, 94] width 59 height 21
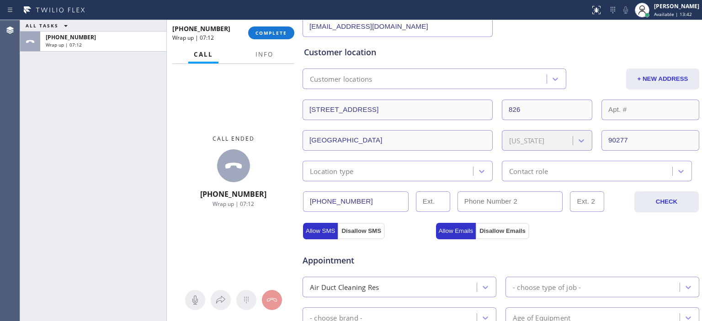
scroll to position [0, 0]
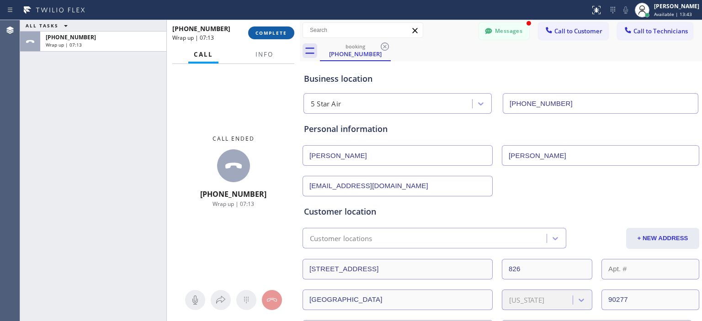
click at [275, 31] on span "COMPLETE" at bounding box center [271, 33] width 32 height 6
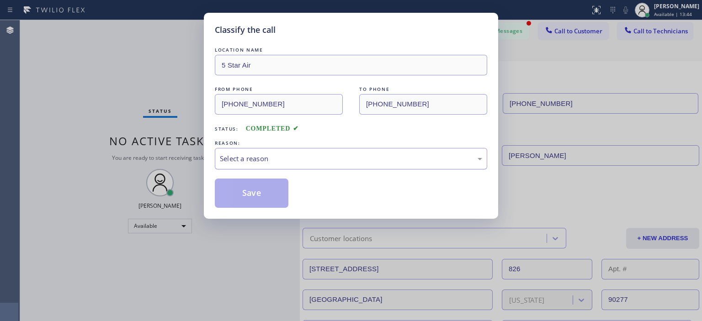
click at [296, 154] on div "Select a reason" at bounding box center [351, 158] width 262 height 11
click at [259, 194] on button "Save" at bounding box center [252, 193] width 74 height 29
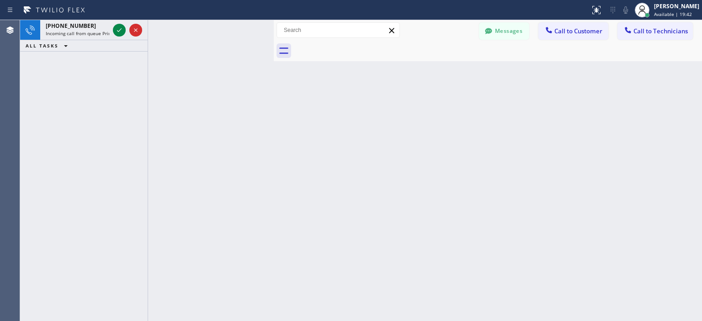
drag, startPoint x: 147, startPoint y: 43, endPoint x: 273, endPoint y: 51, distance: 125.8
click at [274, 51] on div at bounding box center [274, 170] width 0 height 301
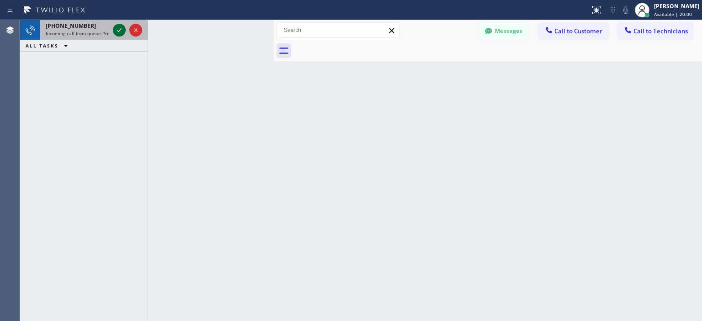
click at [119, 31] on icon at bounding box center [119, 30] width 5 height 4
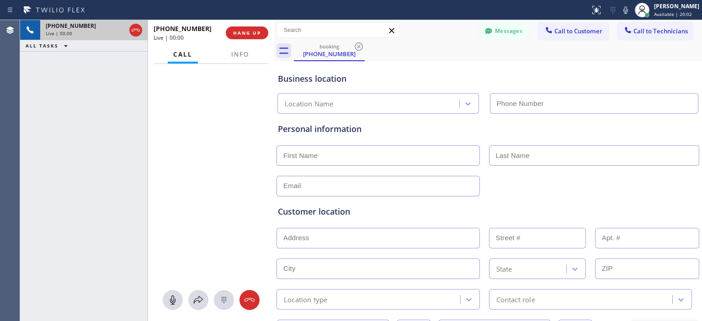
type input "(800) 686-5038"
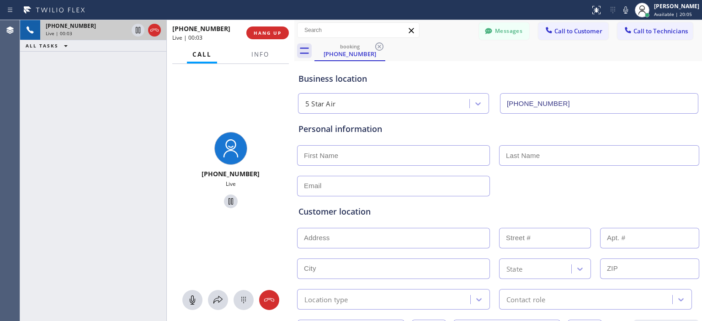
drag, startPoint x: 273, startPoint y: 32, endPoint x: 294, endPoint y: 37, distance: 21.3
click at [294, 37] on div at bounding box center [294, 170] width 0 height 301
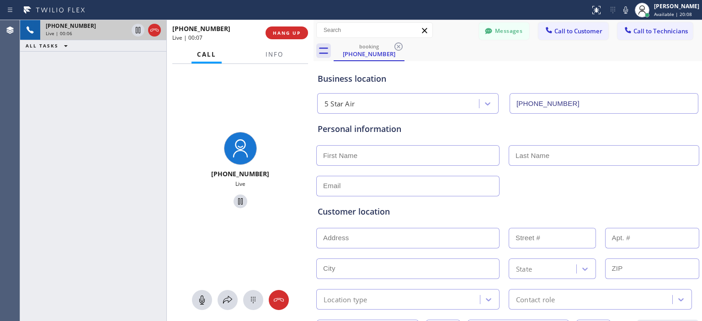
drag, startPoint x: 295, startPoint y: 38, endPoint x: 314, endPoint y: 44, distance: 20.1
click at [313, 44] on div at bounding box center [313, 170] width 0 height 301
click at [378, 157] on input "text" at bounding box center [407, 155] width 183 height 21
click at [380, 150] on input "text" at bounding box center [407, 155] width 183 height 21
type input "Lembi"
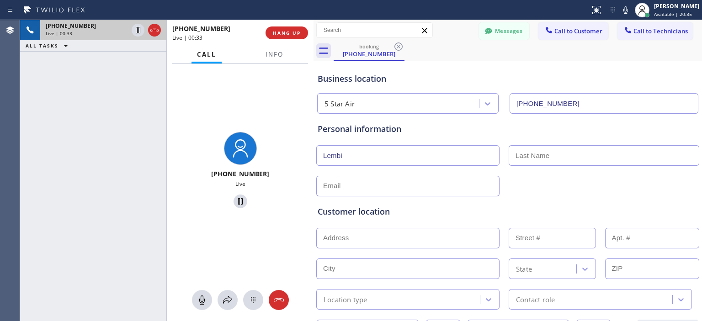
click at [569, 158] on input "text" at bounding box center [603, 155] width 190 height 21
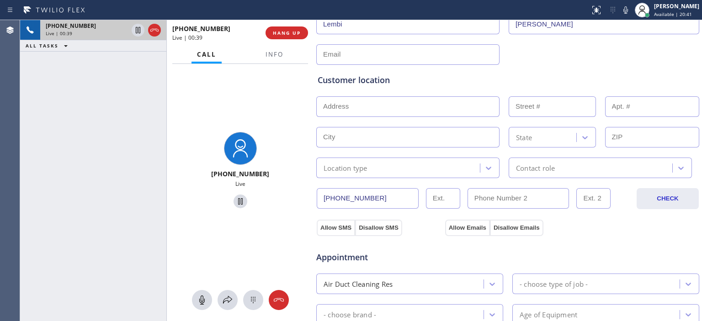
scroll to position [133, 0]
type input "Ascencio"
click at [508, 194] on input "(___) ___-____" at bounding box center [518, 197] width 102 height 21
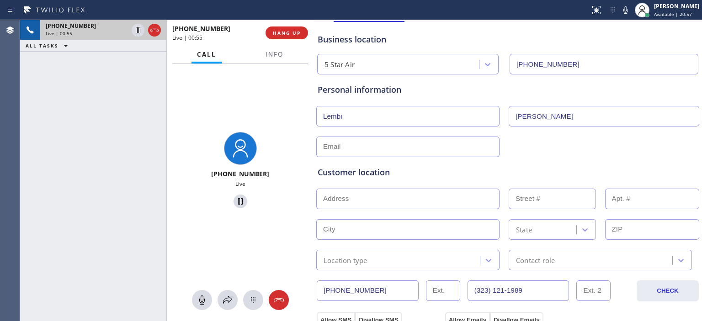
scroll to position [0, 0]
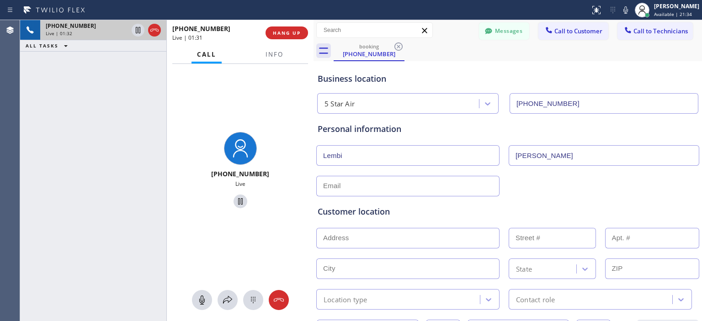
type input "(323) 121-1989"
click at [203, 301] on icon at bounding box center [201, 300] width 5 height 9
click at [203, 301] on icon at bounding box center [201, 300] width 11 height 11
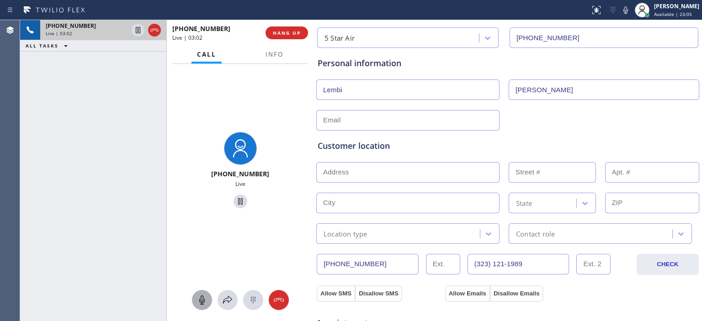
scroll to position [66, 0]
click at [361, 174] on input "text" at bounding box center [407, 172] width 183 height 21
paste input "4160 Avalon Blvd, Los Angeles, CA 90011, USA"
type input "4160 Avalon Blvd"
type input "4160"
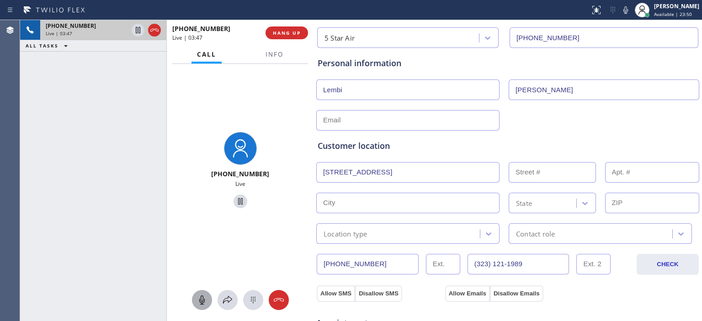
type input "Los Angeles"
type input "90011"
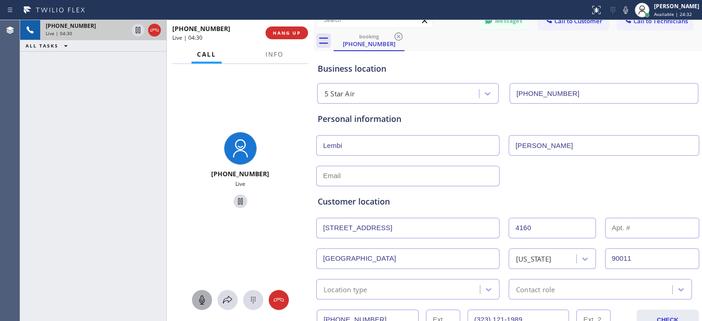
scroll to position [9, 0]
click at [202, 301] on icon at bounding box center [201, 300] width 5 height 9
click at [375, 233] on input "4160 Avalon Blvd" at bounding box center [407, 229] width 183 height 21
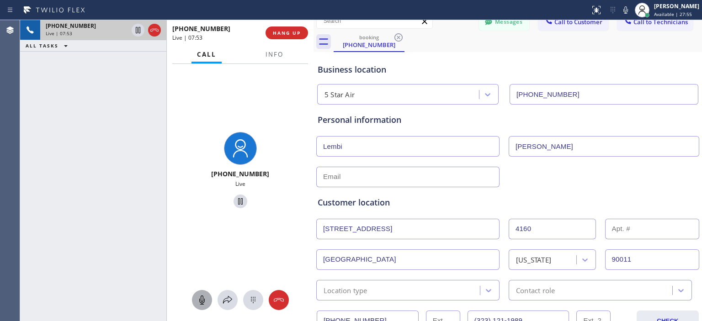
click at [375, 233] on input "4160 Avalon Blvd" at bounding box center [407, 229] width 183 height 21
paste input "4251 Avalon Blvd, Los Angeles, CA 90011, USA"
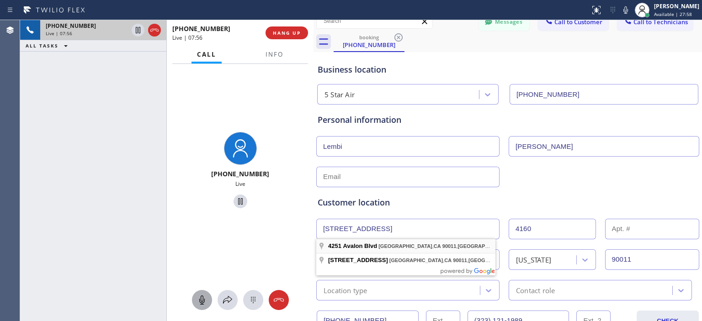
type input "4251 Avalon Blvd"
type input "4251"
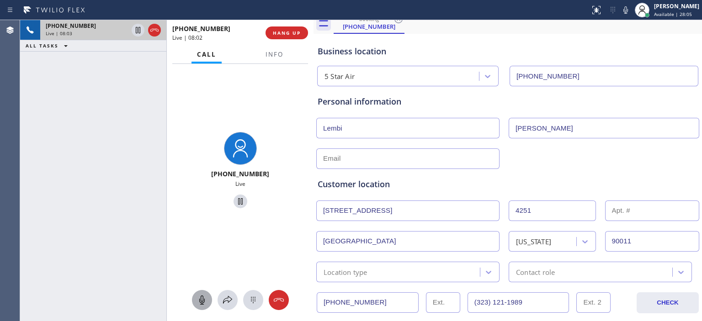
scroll to position [27, 0]
click at [392, 159] on input "text" at bounding box center [407, 159] width 183 height 21
type input "ascencio12189@gmail.com"
click at [593, 151] on div "ascencio12189@gmail.com" at bounding box center [507, 158] width 385 height 22
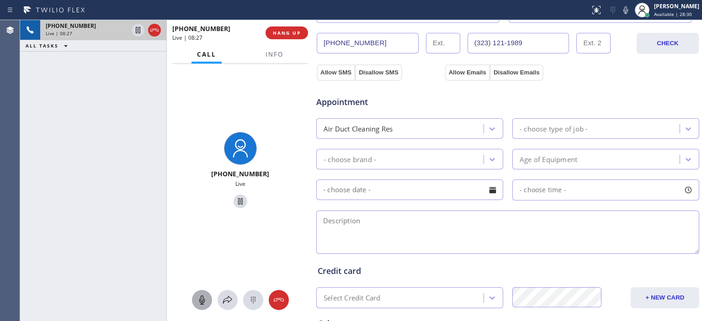
scroll to position [270, 0]
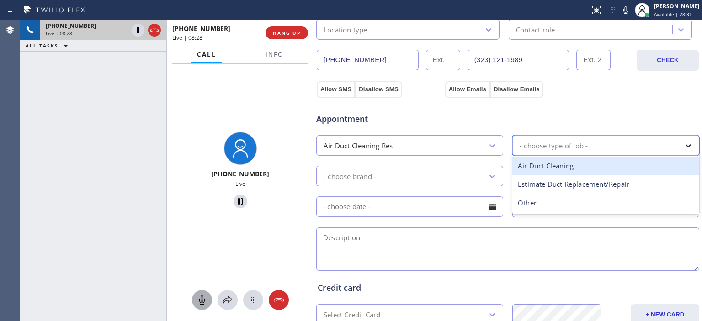
click at [685, 144] on icon at bounding box center [687, 145] width 5 height 3
click at [595, 164] on div "Air Duct Cleaning" at bounding box center [605, 166] width 187 height 19
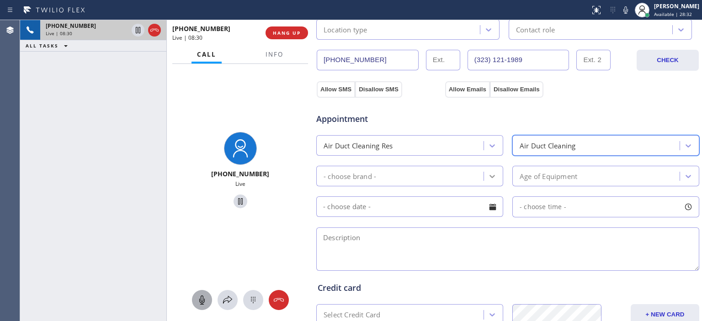
click at [484, 171] on div at bounding box center [492, 176] width 16 height 16
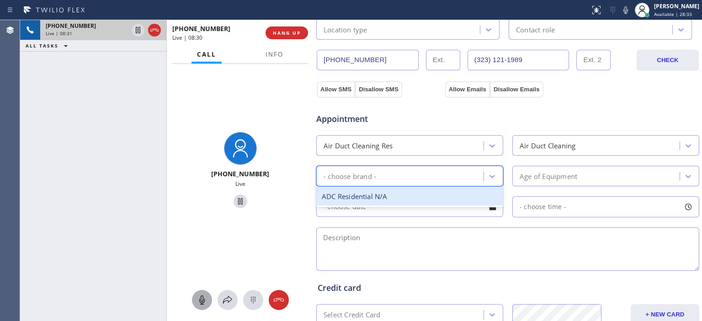
click at [405, 193] on div "ADC Residential N/A" at bounding box center [409, 196] width 187 height 19
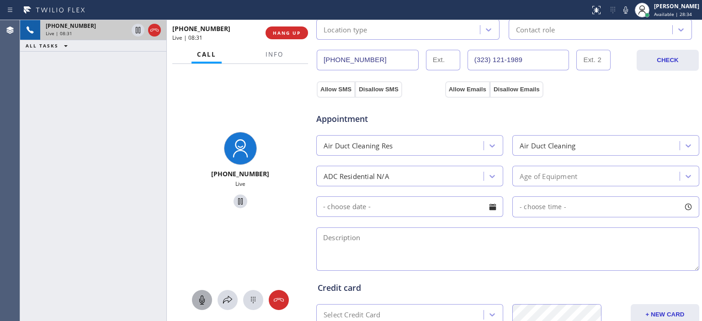
click at [387, 247] on textarea at bounding box center [507, 248] width 383 height 43
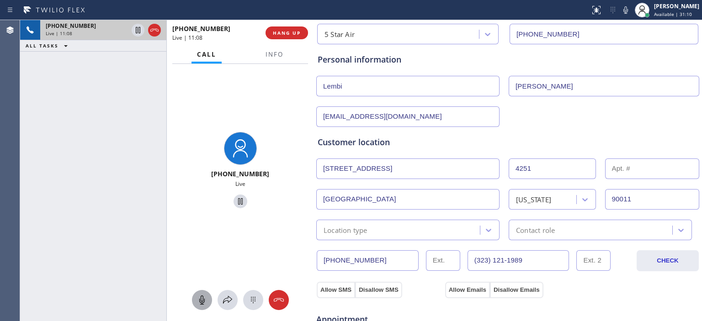
scroll to position [68, 0]
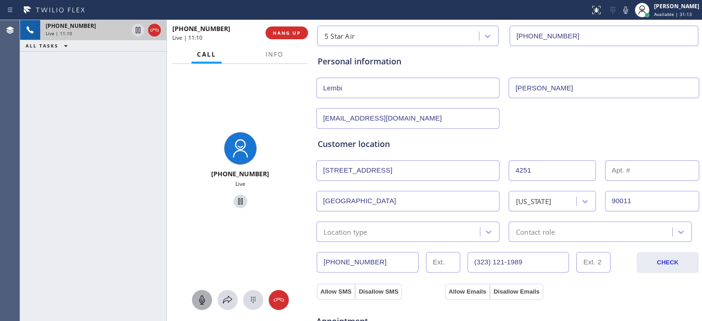
type textarea "90011,"
click at [276, 302] on icon at bounding box center [278, 300] width 11 height 11
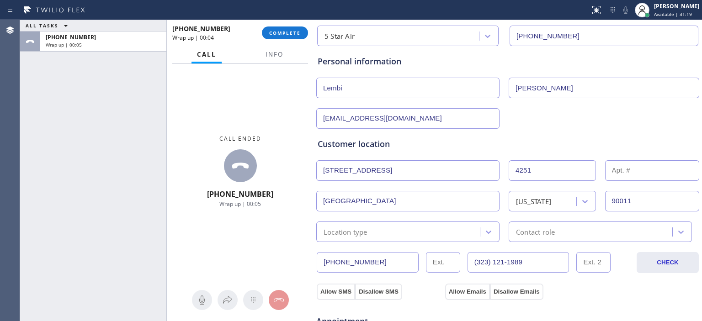
click at [613, 121] on div "ascencio12189@gmail.com" at bounding box center [507, 117] width 385 height 22
click at [629, 120] on div "ascencio12189@gmail.com" at bounding box center [507, 117] width 385 height 22
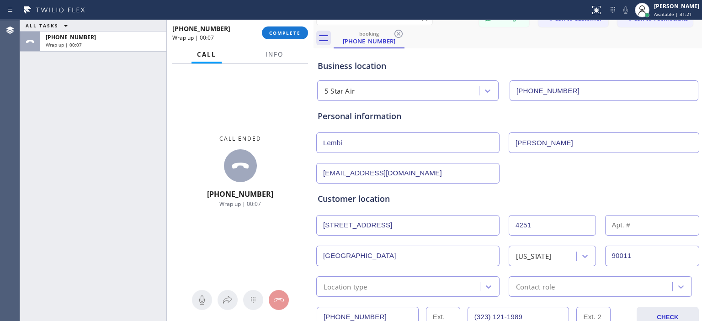
scroll to position [0, 0]
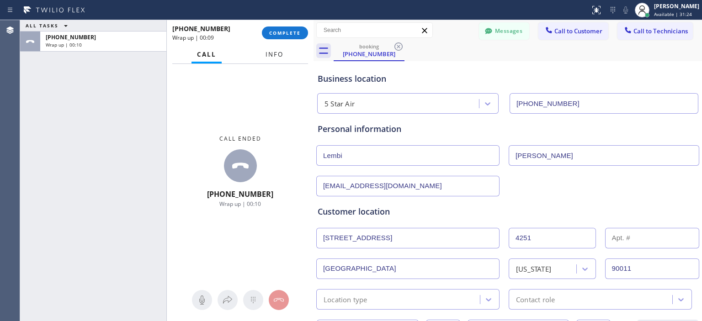
click at [270, 60] on button "Info" at bounding box center [274, 55] width 29 height 18
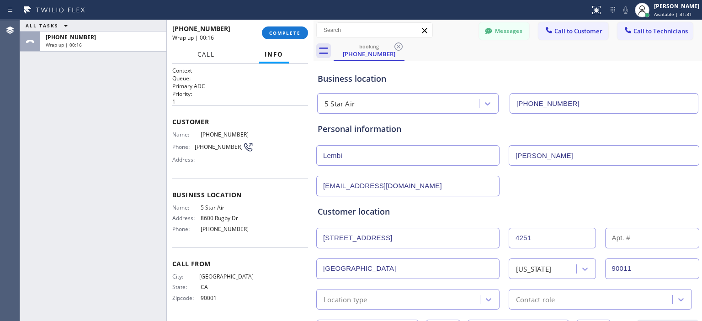
click at [208, 56] on span "Call" at bounding box center [205, 54] width 17 height 8
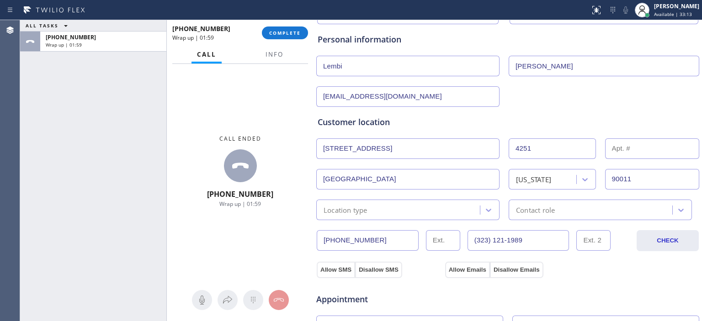
scroll to position [89, 0]
click at [34, 97] on div "ALL TASKS ALL TASKS ACTIVE TASKS TASKS IN WRAP UP +13232331790 Wrap up | 02:32" at bounding box center [93, 170] width 146 height 301
drag, startPoint x: 322, startPoint y: 65, endPoint x: 415, endPoint y: 93, distance: 97.4
click at [415, 93] on div "Personal information Lembi Ascencio ascencio12189@gmail.com" at bounding box center [507, 71] width 380 height 74
click at [688, 104] on div "Customer location >> ADD NEW ADDRESS << + NEW ADDRESS 4251 Avalon Blvd 4251 Los…" at bounding box center [508, 162] width 384 height 117
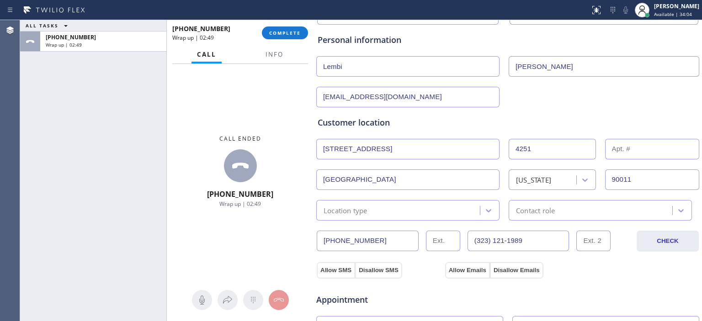
click at [549, 67] on input "Ascencio" at bounding box center [603, 66] width 190 height 21
click at [682, 111] on div "Customer location >> ADD NEW ADDRESS << + NEW ADDRESS 4251 Avalon Blvd 4251 Los…" at bounding box center [508, 163] width 384 height 113
click at [383, 92] on input "ascencio12189@gmail.com" at bounding box center [407, 97] width 183 height 21
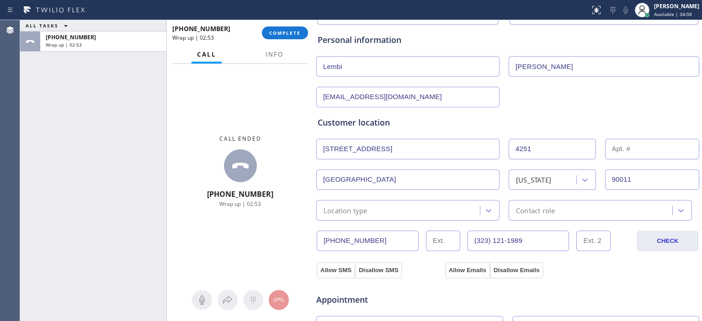
click at [383, 92] on input "ascencio12189@gmail.com" at bounding box center [407, 97] width 183 height 21
click at [29, 142] on div "ALL TASKS ALL TASKS ACTIVE TASKS TASKS IN WRAP UP +13232331790 Wrap up | 03:03" at bounding box center [93, 170] width 146 height 301
click at [377, 239] on input "(323) 233-1790" at bounding box center [368, 241] width 102 height 21
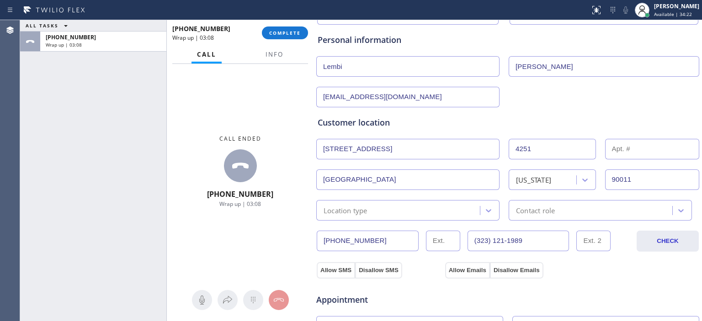
drag, startPoint x: 684, startPoint y: 279, endPoint x: 666, endPoint y: 266, distance: 21.9
click at [512, 246] on input "(323) 121-1989" at bounding box center [518, 241] width 102 height 21
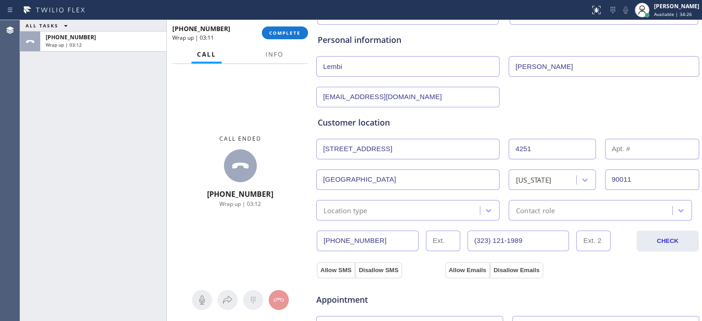
click at [687, 271] on div "Allow SMS Disallow SMS Allow Emails Disallow Emails" at bounding box center [507, 269] width 385 height 18
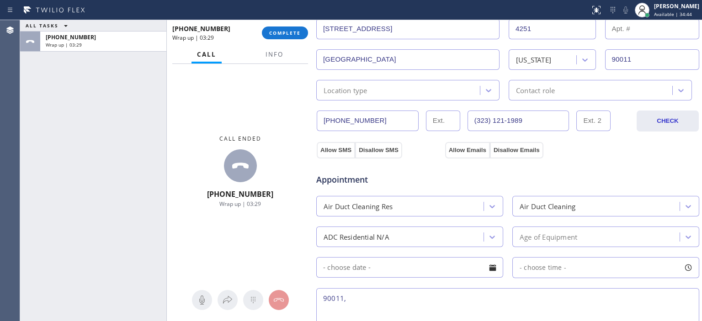
scroll to position [212, 0]
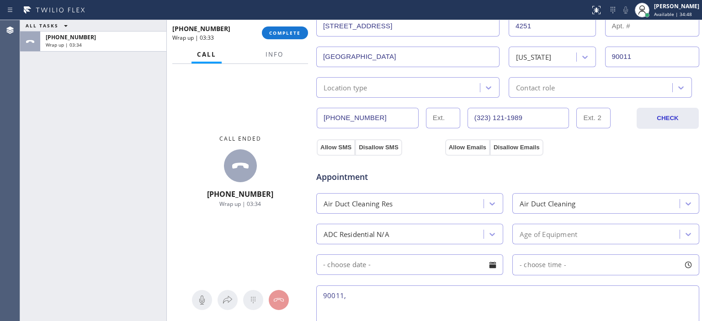
click at [36, 159] on div "ALL TASKS ALL TASKS ACTIVE TASKS TASKS IN WRAP UP +13232331790 Wrap up | 03:34" at bounding box center [93, 170] width 146 height 301
click at [278, 57] on span "Info" at bounding box center [274, 54] width 18 height 8
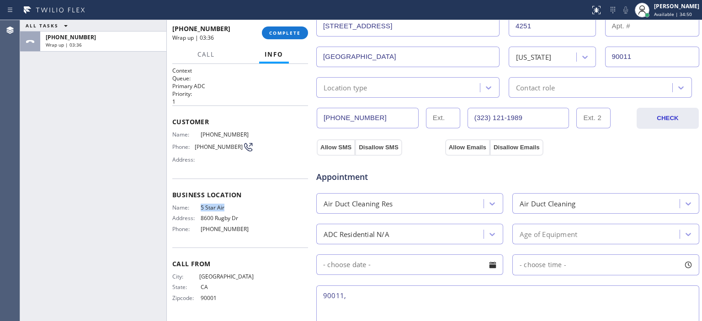
drag, startPoint x: 238, startPoint y: 209, endPoint x: 198, endPoint y: 204, distance: 41.0
click at [198, 204] on div "Name: 5 Star Air Address: 8600 Rugby Dr Phone: (800) 686-5038" at bounding box center [212, 220] width 81 height 32
copy div "5 Star Air"
click at [38, 74] on div "ALL TASKS ALL TASKS ACTIVE TASKS TASKS IN WRAP UP +13232331790 Wrap up | 13:48" at bounding box center [93, 170] width 146 height 301
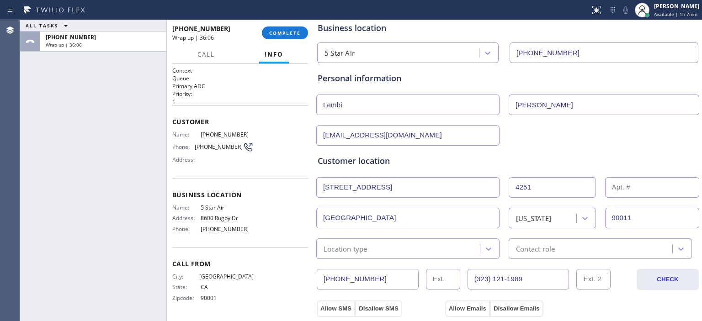
scroll to position [0, 0]
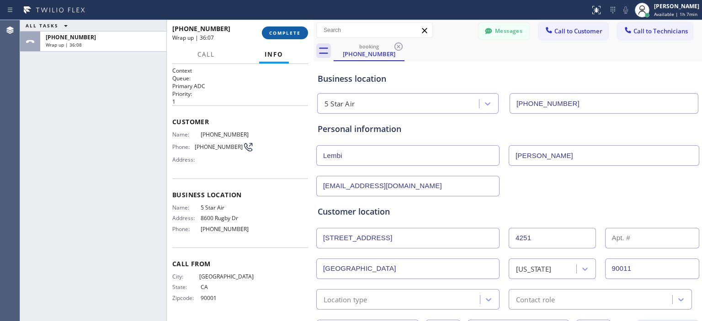
click at [289, 35] on span "COMPLETE" at bounding box center [285, 33] width 32 height 6
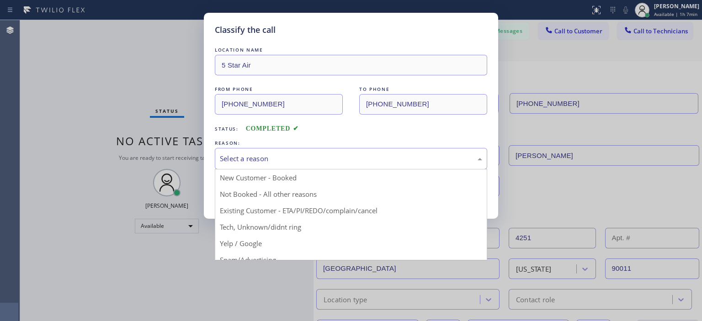
click at [320, 160] on div "Select a reason" at bounding box center [351, 158] width 262 height 11
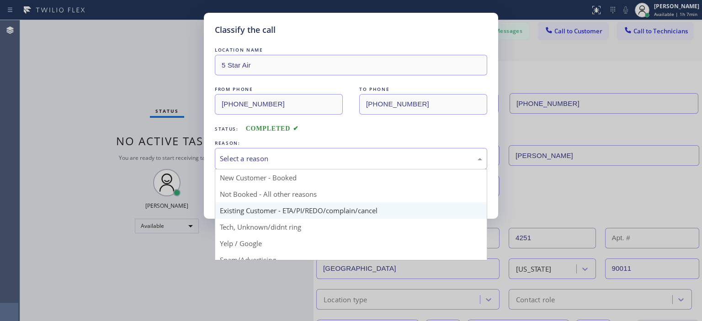
scroll to position [57, 0]
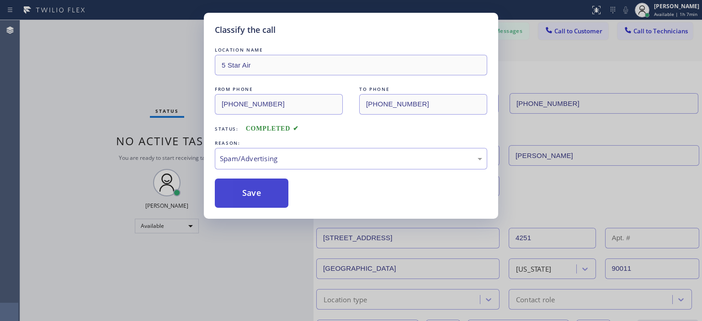
click at [261, 193] on button "Save" at bounding box center [252, 193] width 74 height 29
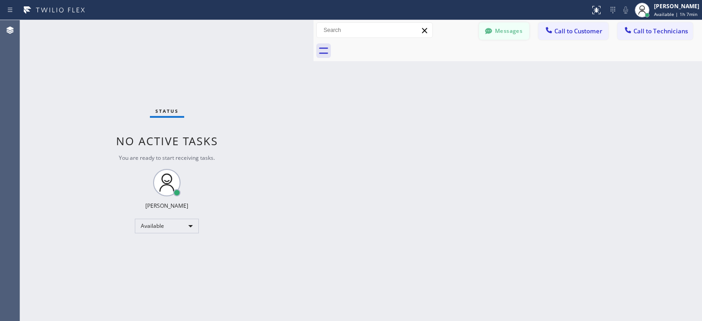
click at [489, 31] on icon at bounding box center [488, 31] width 7 height 6
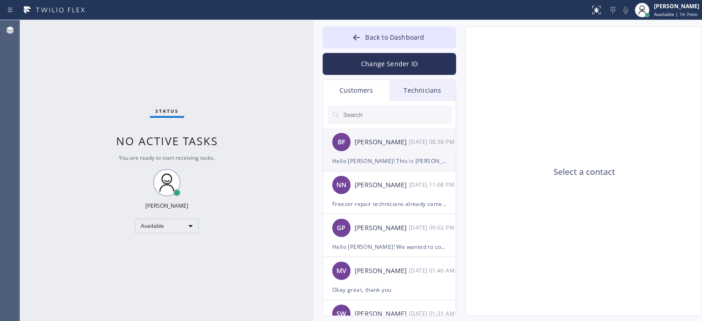
click at [367, 150] on div "BF [PERSON_NAME] [DATE] 08:38 PM" at bounding box center [389, 141] width 133 height 27
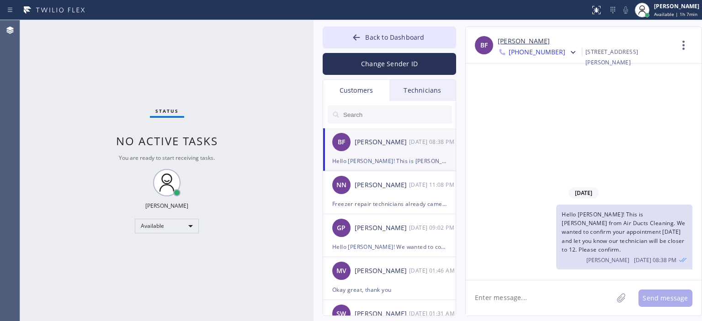
click at [532, 42] on link "[PERSON_NAME]" at bounding box center [523, 41] width 52 height 11
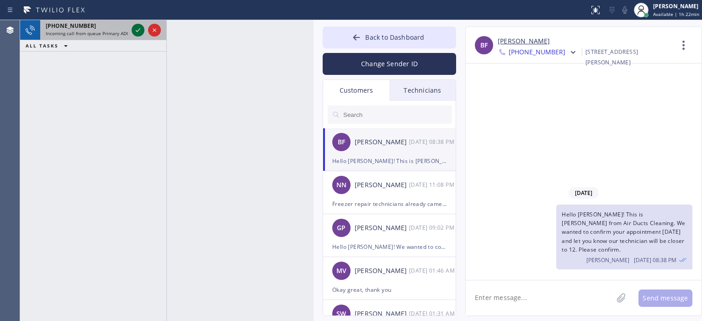
click at [140, 33] on icon at bounding box center [137, 30] width 11 height 11
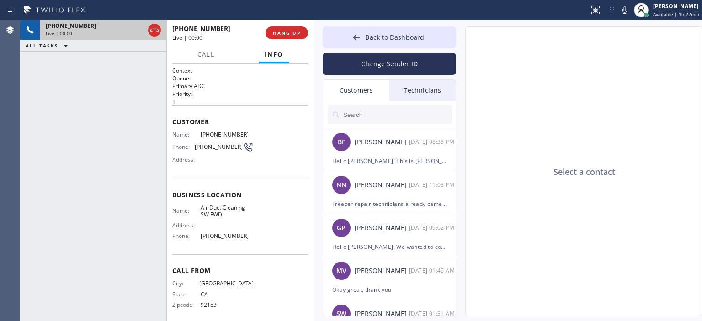
type input "[PHONE_NUMBER]"
click at [292, 33] on span "HANG UP" at bounding box center [287, 33] width 28 height 6
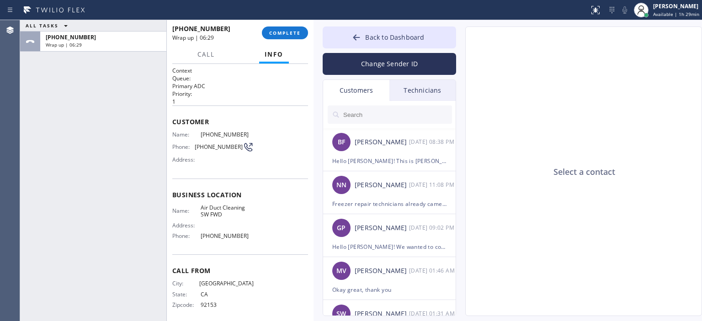
drag, startPoint x: 35, startPoint y: 121, endPoint x: 49, endPoint y: 99, distance: 26.0
click at [35, 120] on div "ALL TASKS ALL TASKS ACTIVE TASKS TASKS IN WRAP UP +16192101445 Wrap up | 06:29" at bounding box center [93, 170] width 146 height 301
